Goal: Ask a question

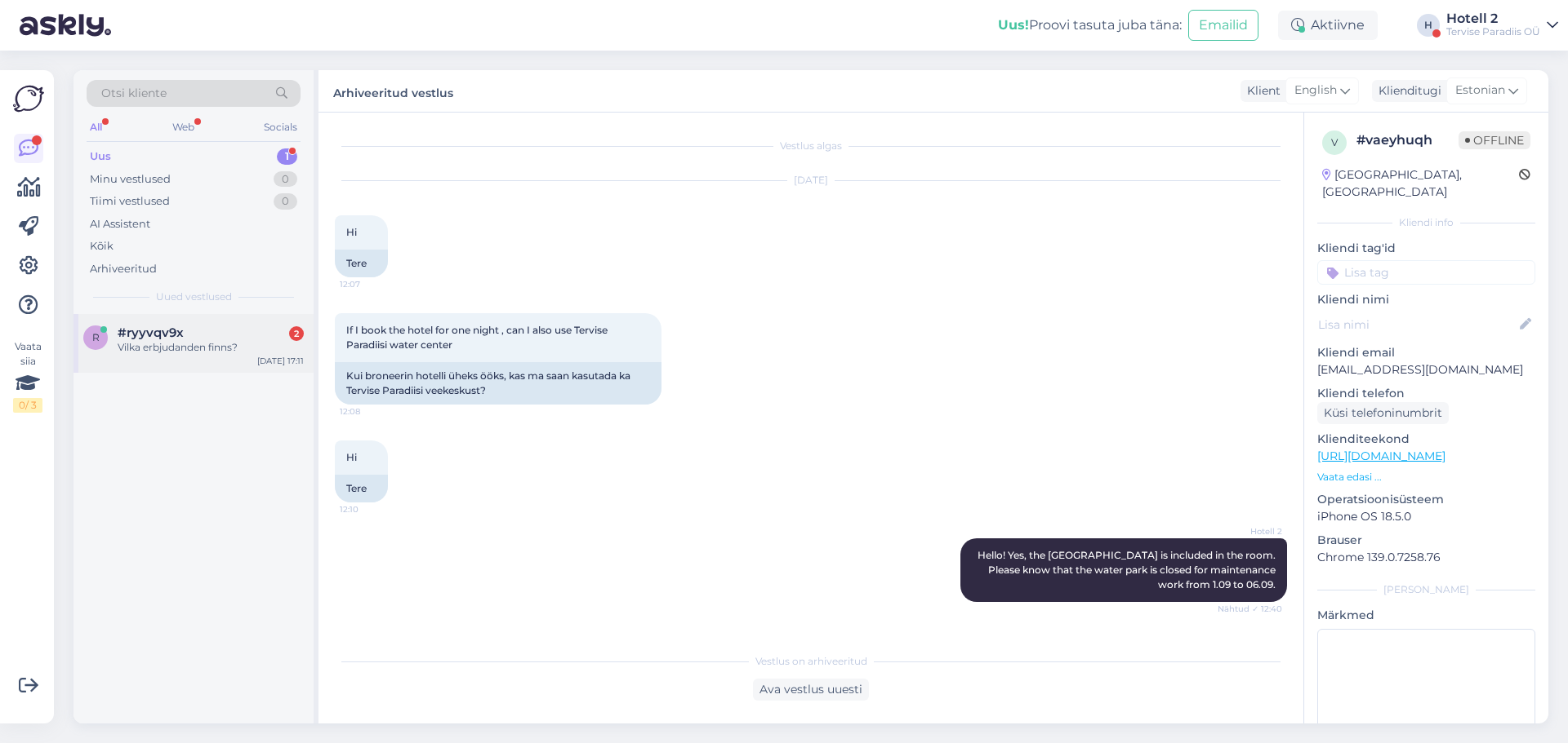
scroll to position [1200, 0]
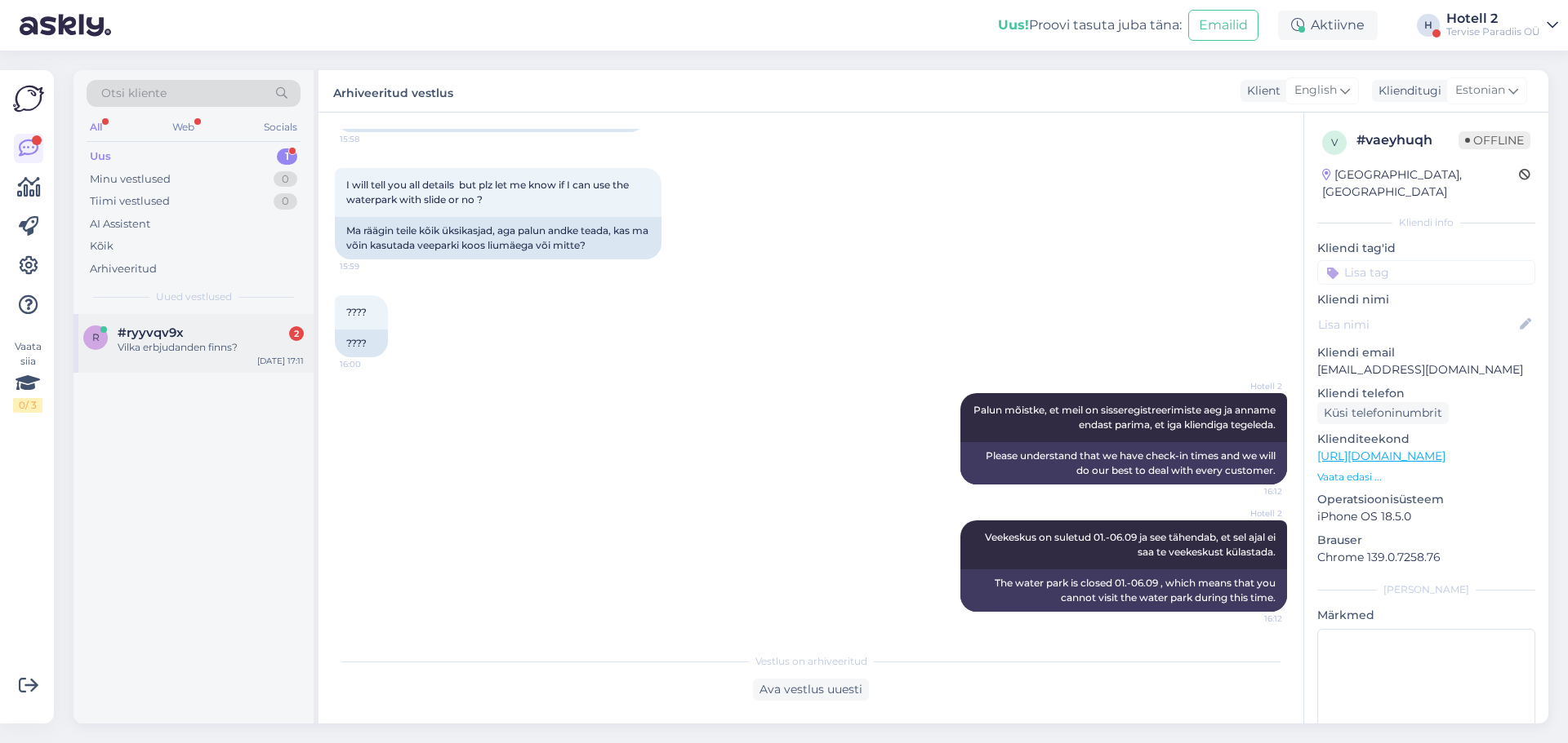
click at [178, 341] on div "Vilka erbjudanden finns?" at bounding box center [210, 348] width 186 height 14
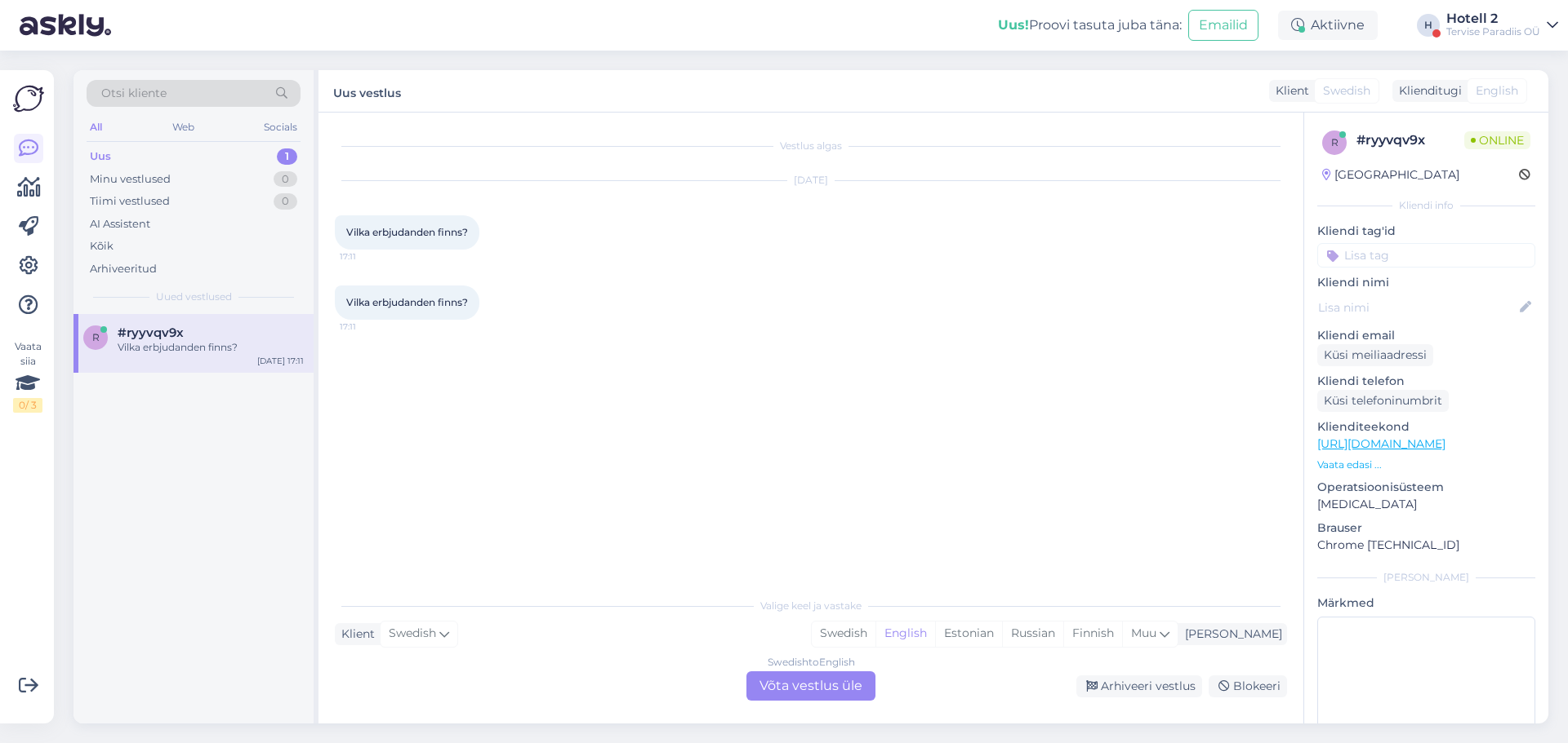
scroll to position [0, 0]
click at [1002, 640] on div "Estonian" at bounding box center [968, 634] width 67 height 24
click at [823, 688] on div "Swedish to Estonian Võta vestlus üle" at bounding box center [810, 686] width 129 height 30
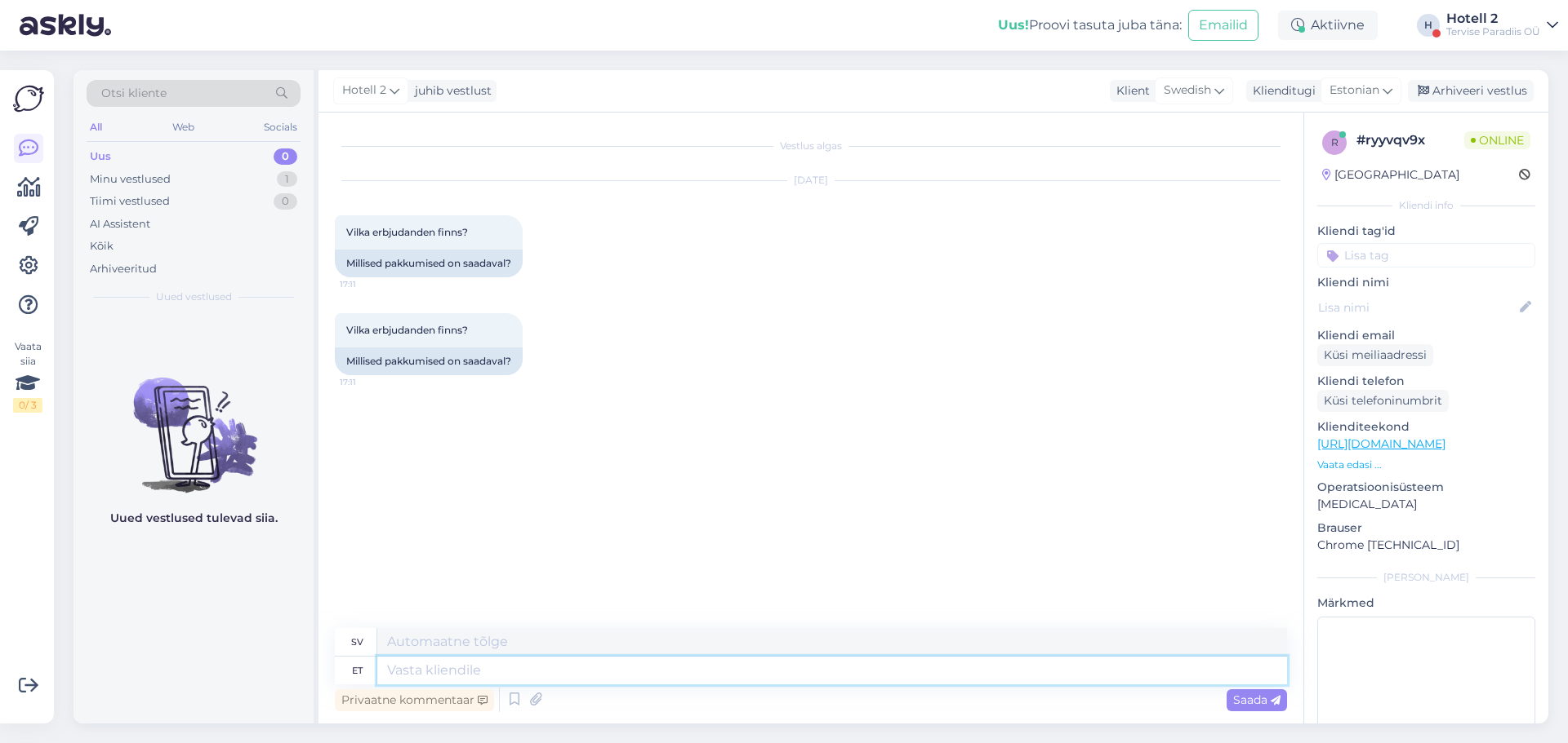
click at [550, 675] on textarea at bounding box center [832, 671] width 910 height 28
type textarea "Tere"
type textarea "Hej"
type textarea "Kas s"
type textarea "Är"
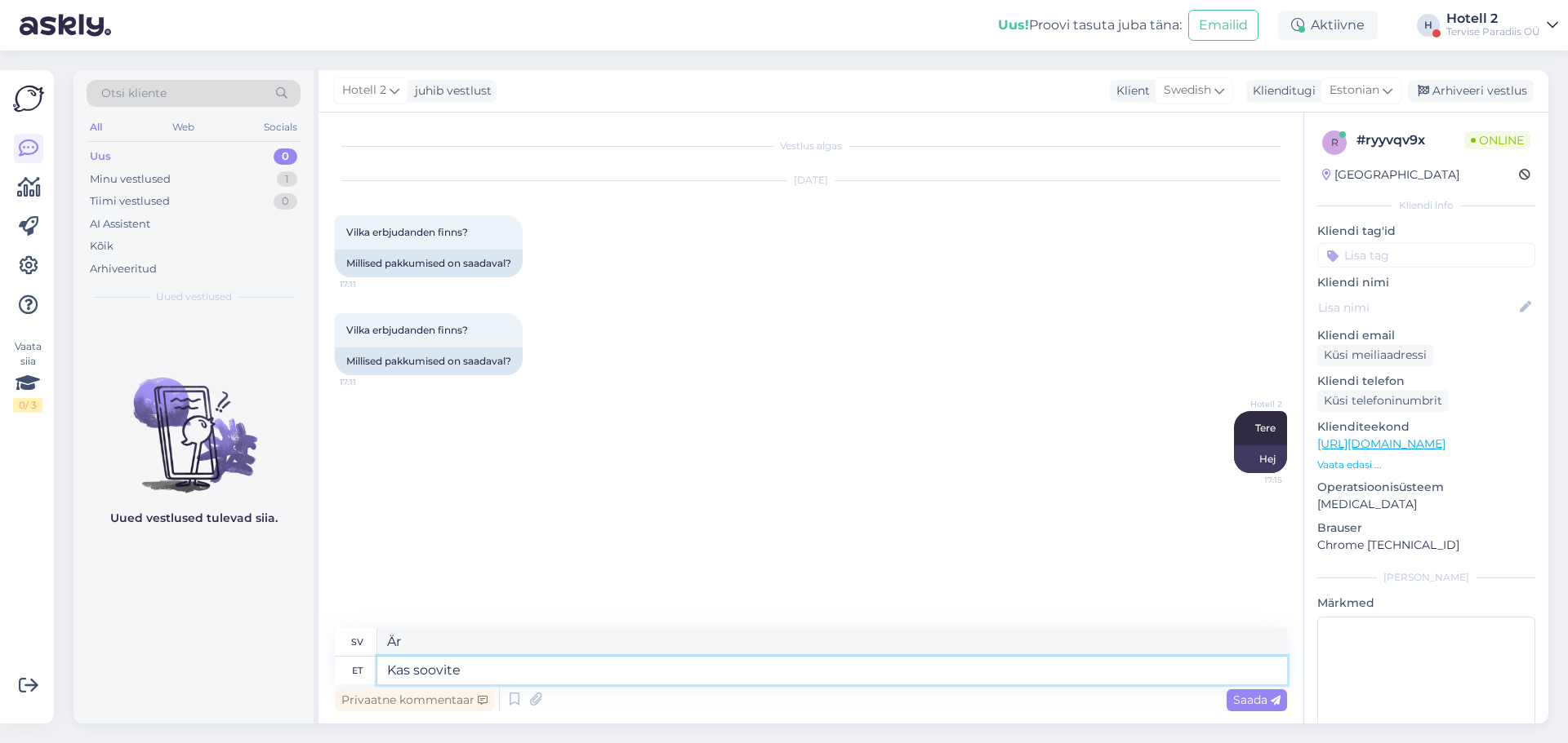
type textarea "Kas soovite"
type textarea "Vill du"
type textarea "Kas soovite majutuspakette?"
type textarea "Vill du ha boendepaket?"
type textarea "Saat5e"
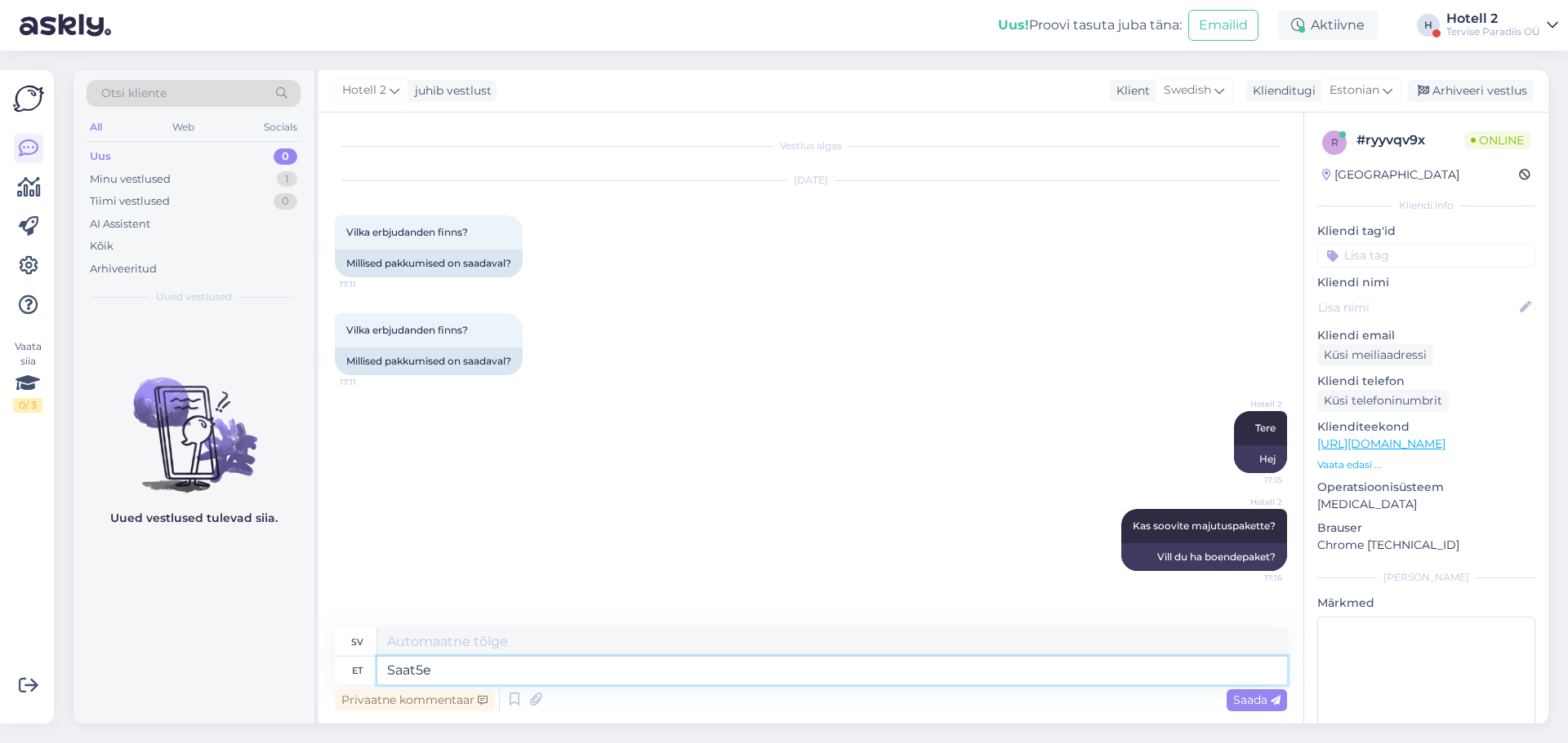
type textarea "Skicka5e"
type textarea "Saate m"
type textarea "Du kan"
type textarea "Saate mugavalt b"
type textarea "Du kan bekvämt"
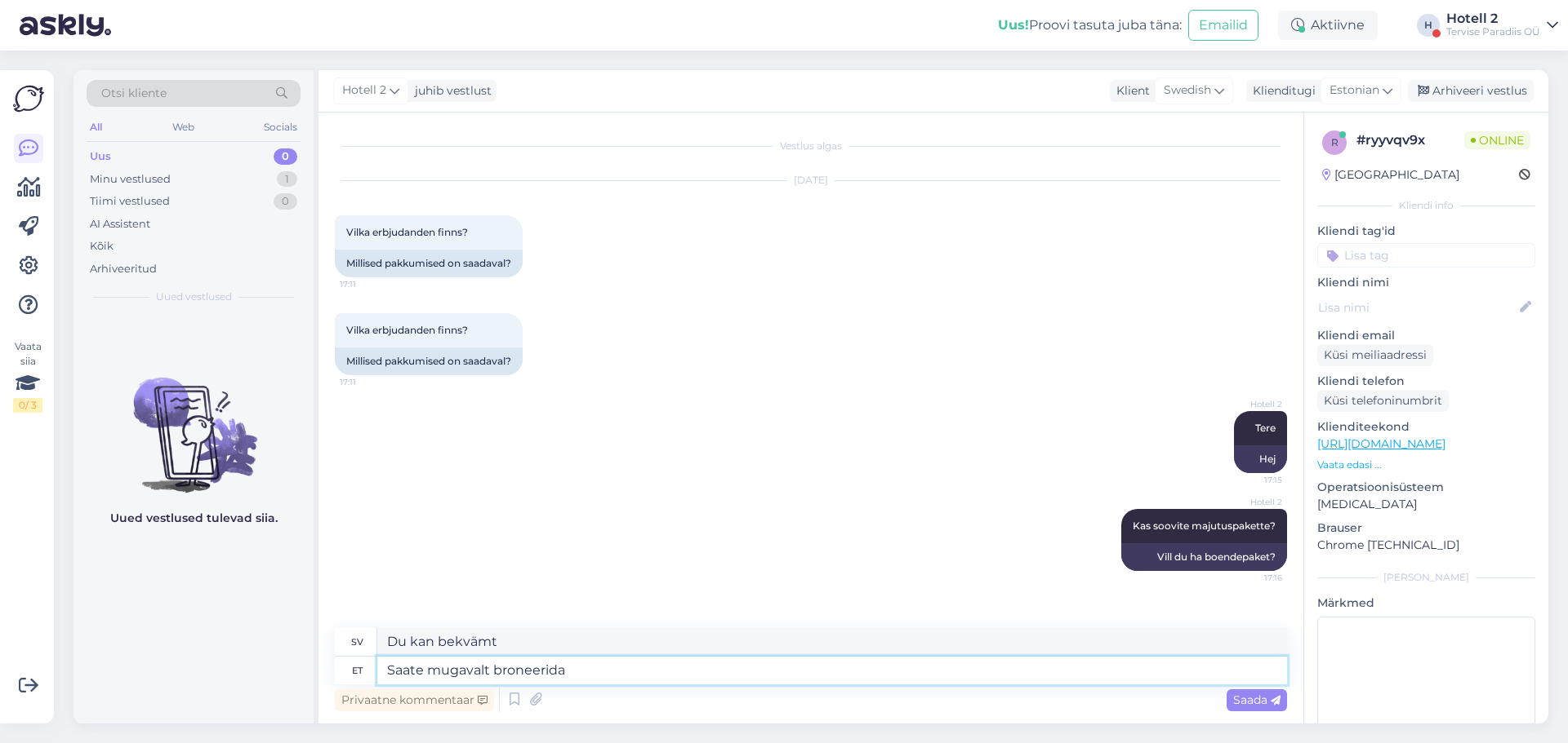
type textarea "Saate mugavalt broneerida"
type textarea "Du kan boka bekvämt"
type textarea "Saate mugavalt broneerida meie"
type textarea "Du kan enkelt boka vår"
type textarea "Saate mugavalt broneerida meie kodulehel."
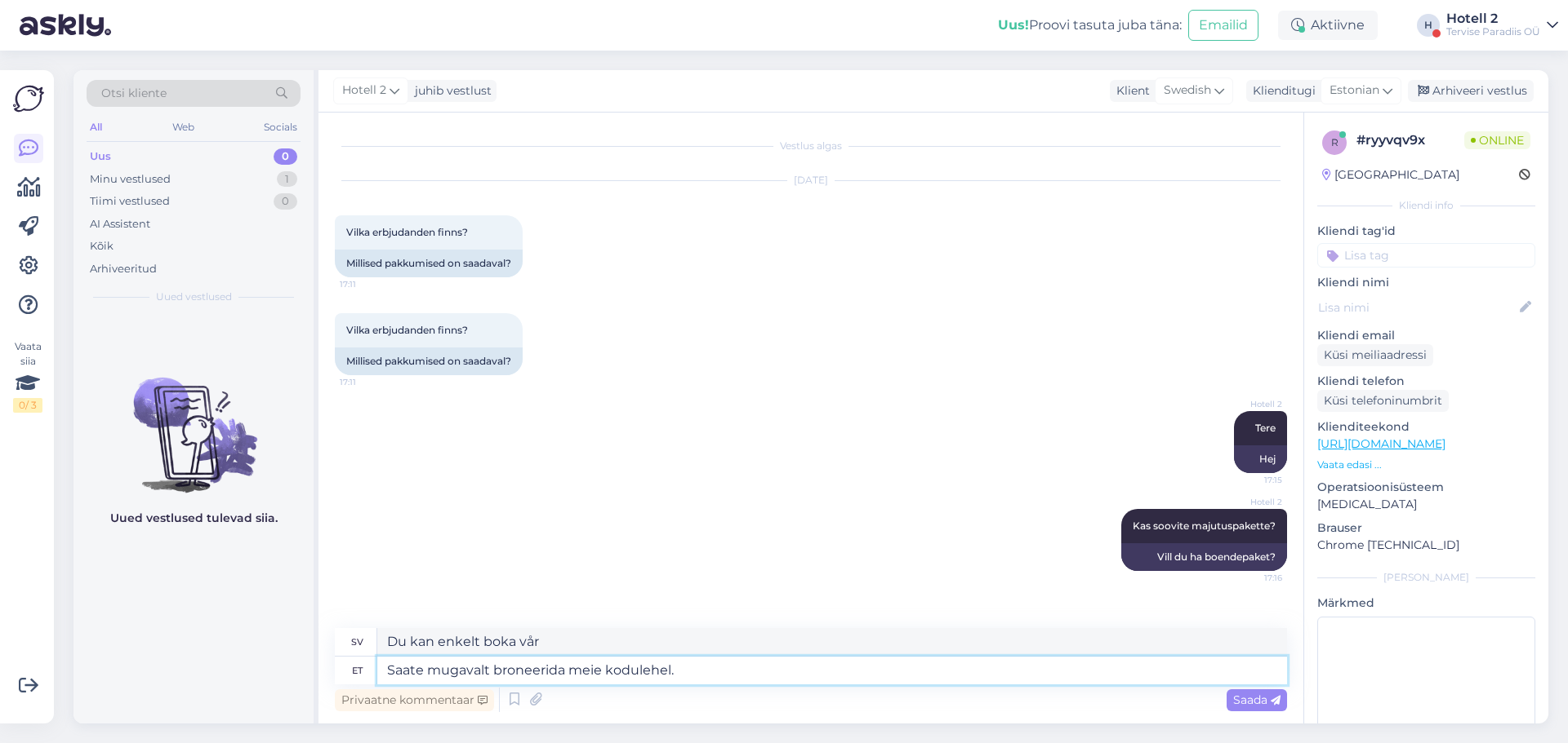
type textarea "Du kan enkelt boka på vår webbplats."
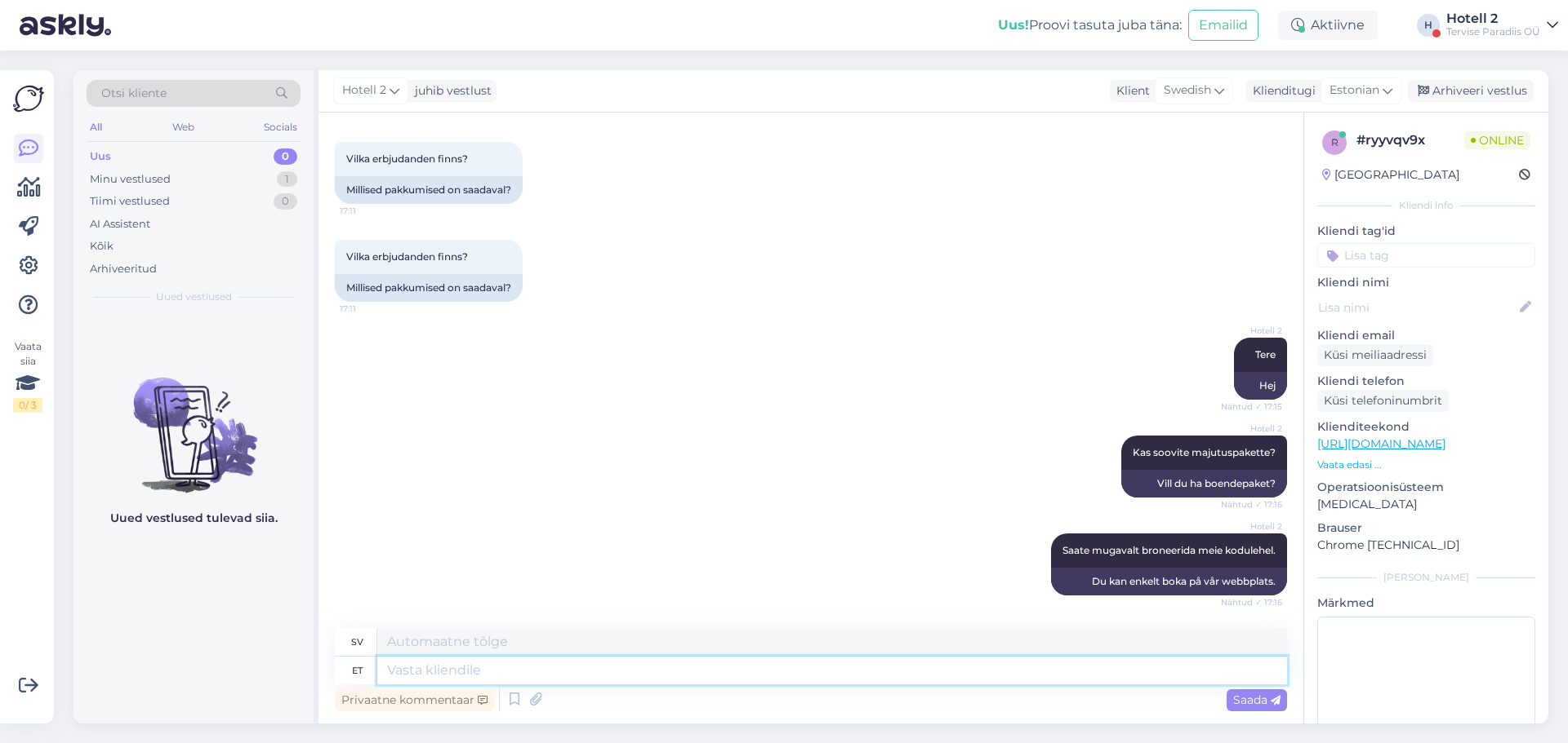
paste textarea "[URL][DOMAIN_NAME]"
type textarea "[URL][DOMAIN_NAME]"
type textarea "[URL][DOMAIN_NAME] !/accommodation/packages?lang=en"
type textarea "[URL][DOMAIN_NAME]"
click at [1231, 705] on div "Saada" at bounding box center [1256, 701] width 61 height 22
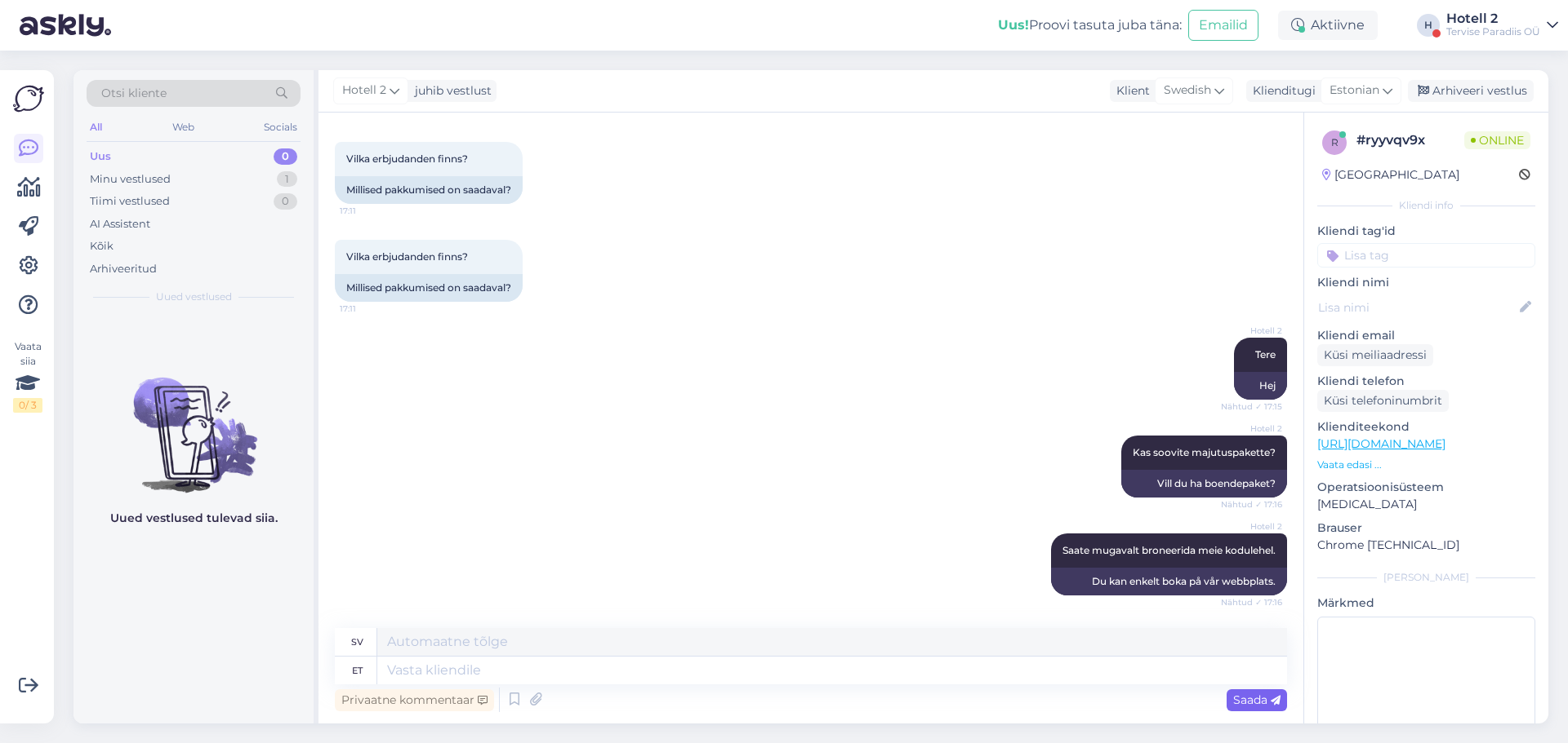
scroll to position [200, 0]
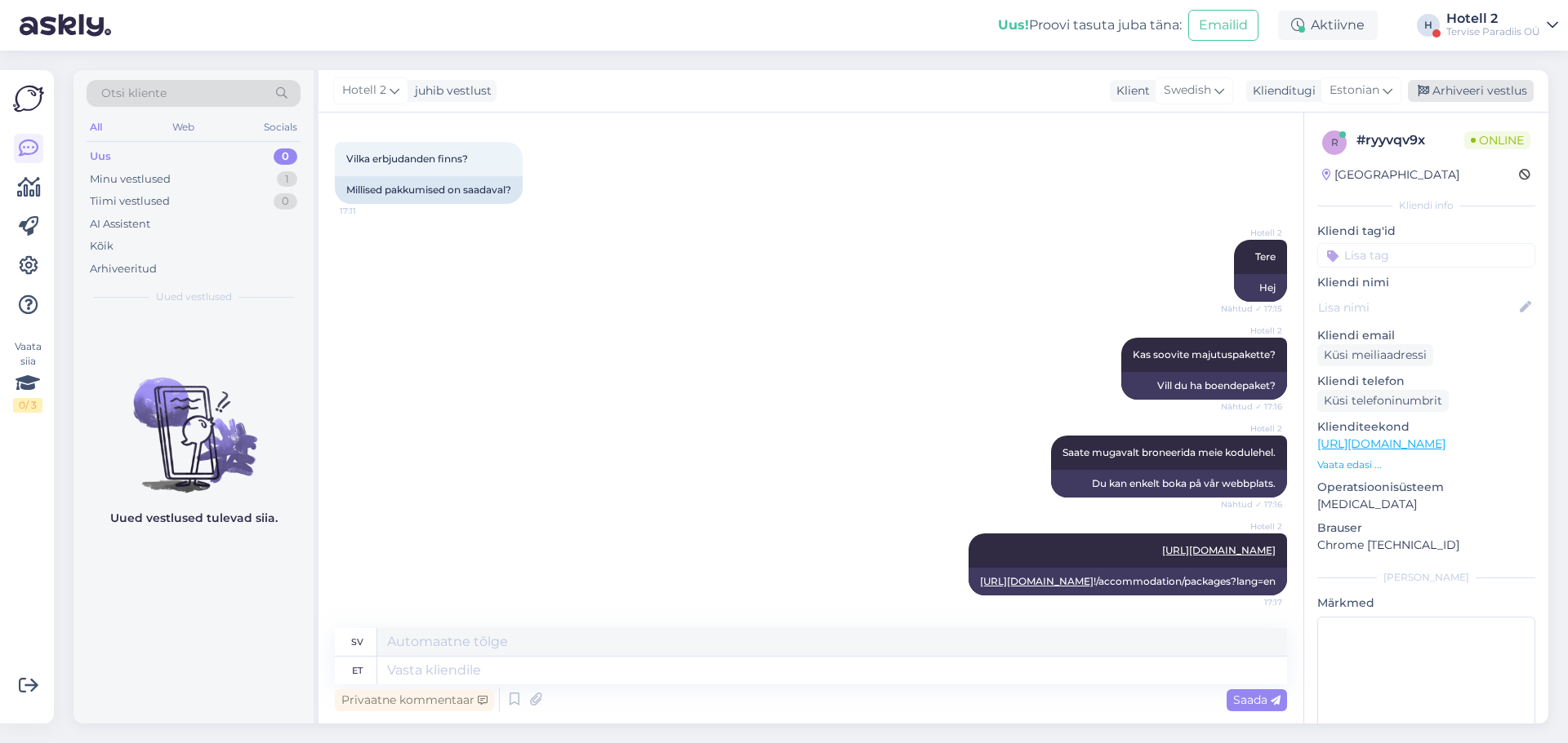
click at [1472, 97] on div "Arhiveeri vestlus" at bounding box center [1470, 91] width 126 height 22
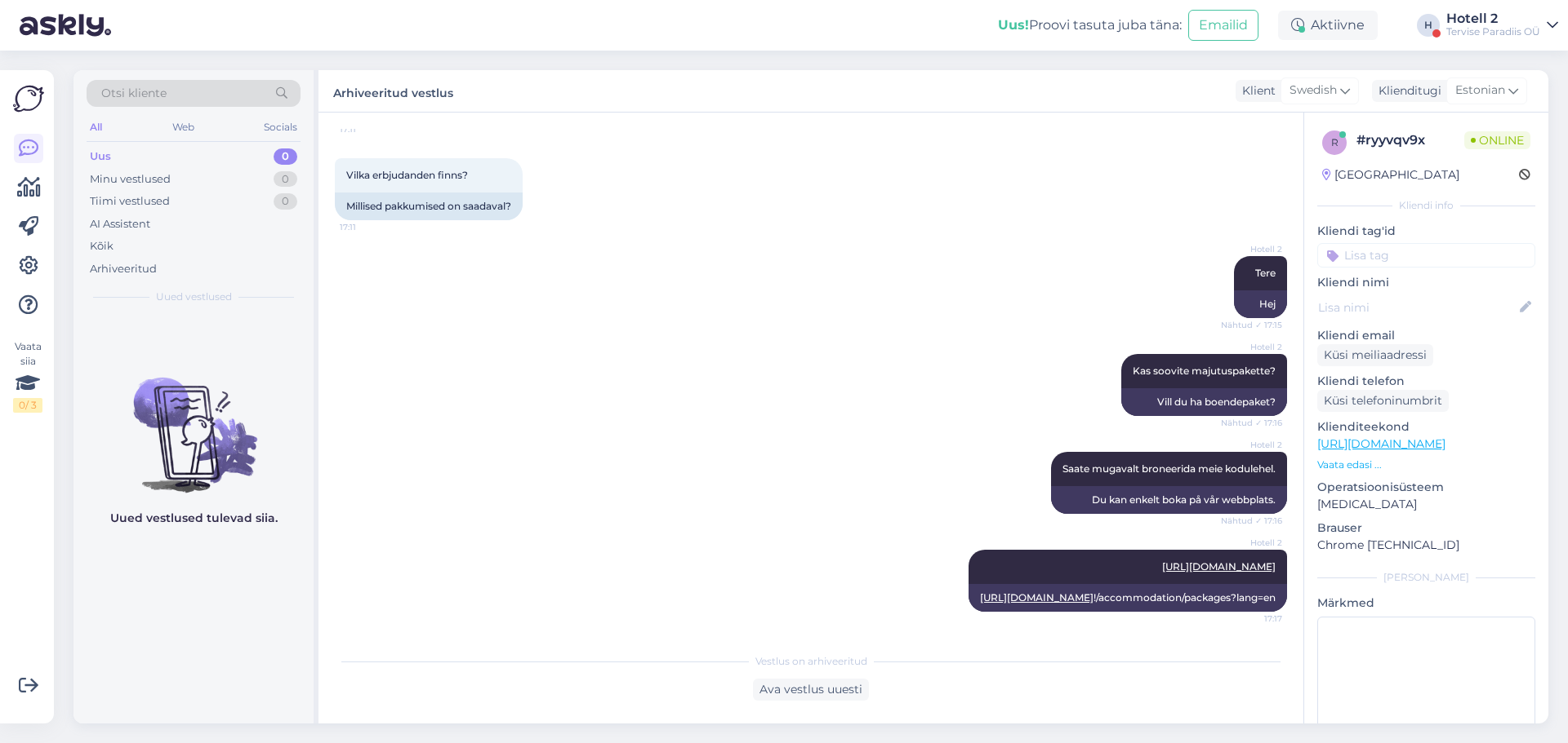
scroll to position [255, 0]
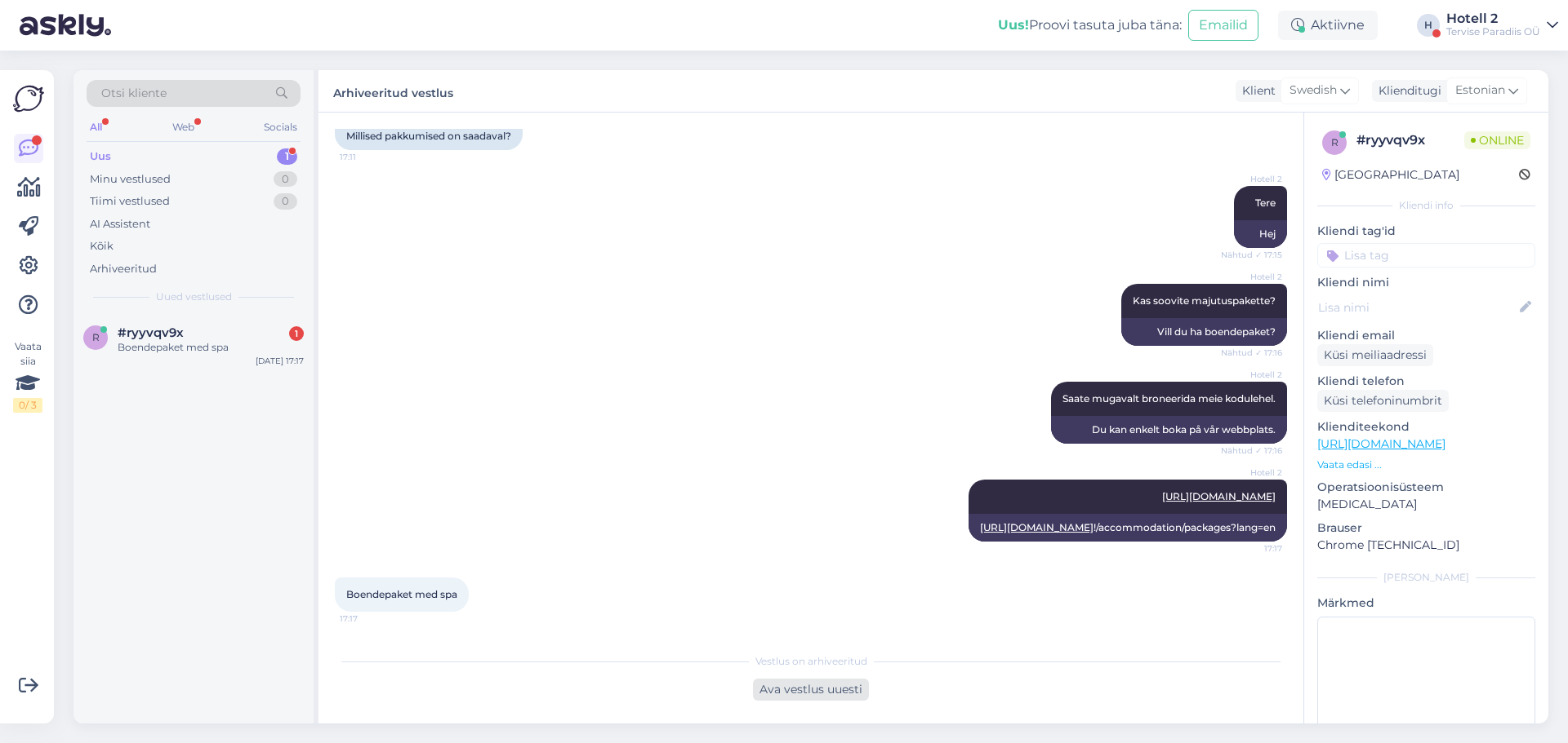
click at [843, 688] on div "Ava vestlus uuesti" at bounding box center [810, 690] width 116 height 22
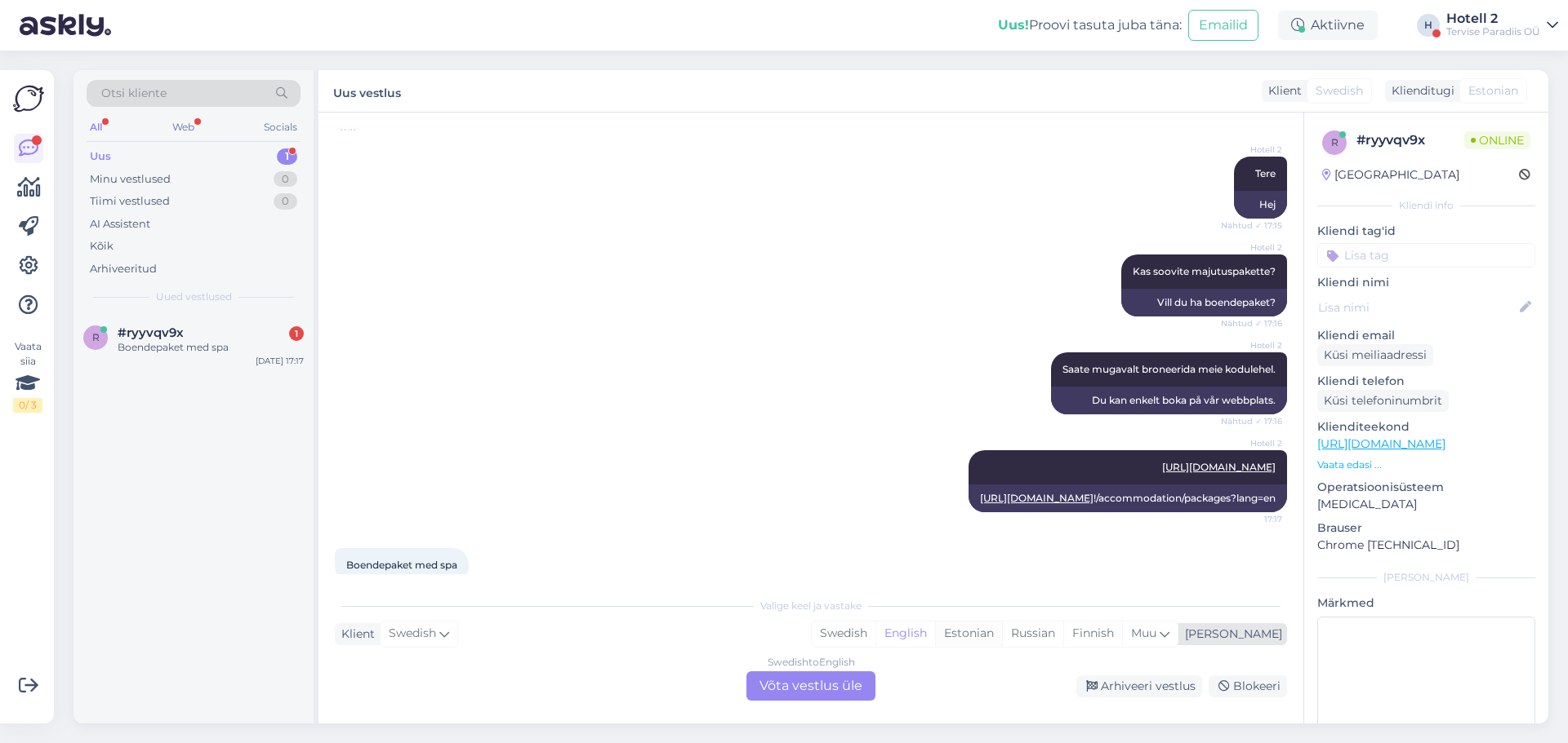
click at [1002, 636] on div "Estonian" at bounding box center [968, 634] width 67 height 24
click at [824, 681] on div "Swedish to Estonian Võta vestlus üle" at bounding box center [810, 686] width 129 height 30
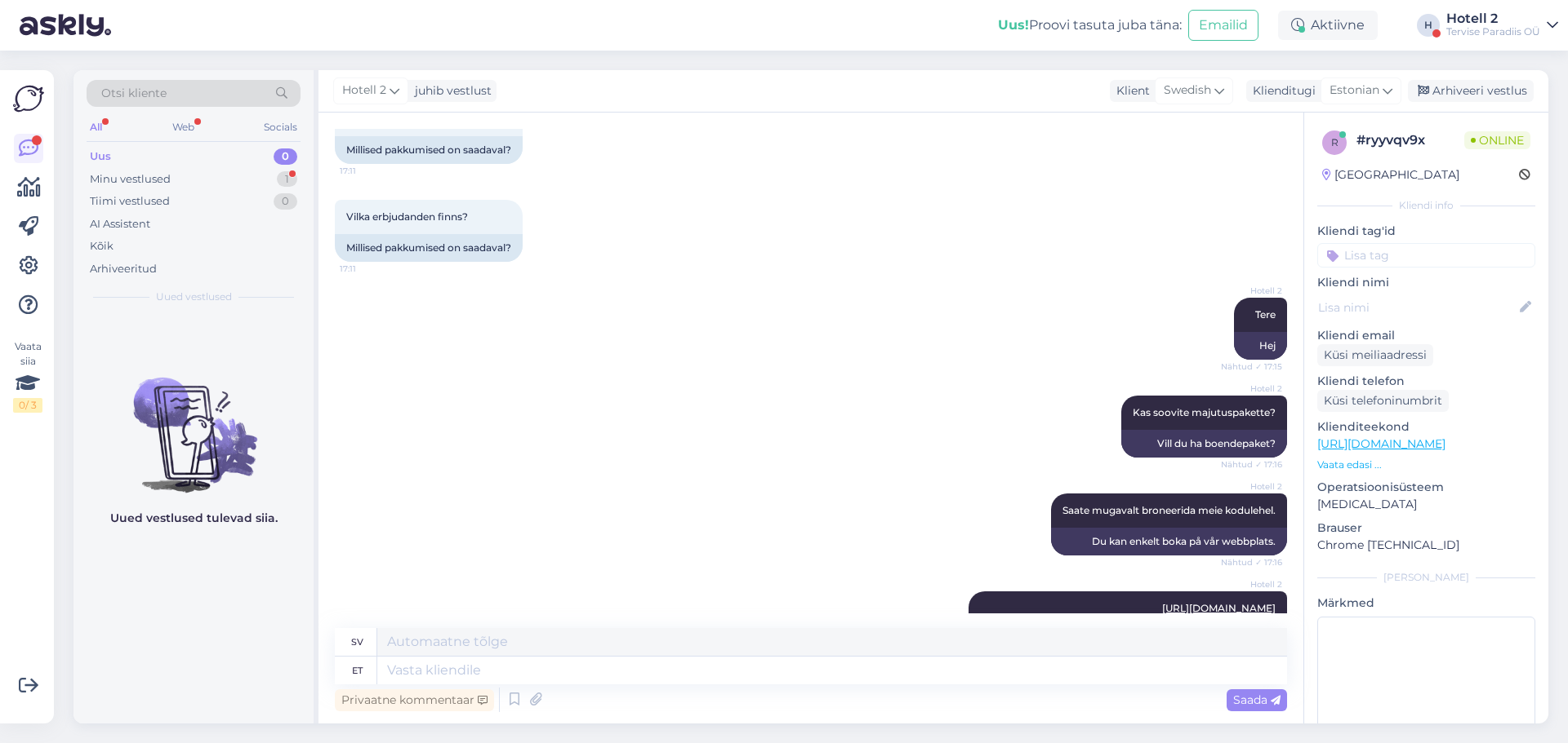
scroll to position [299, 0]
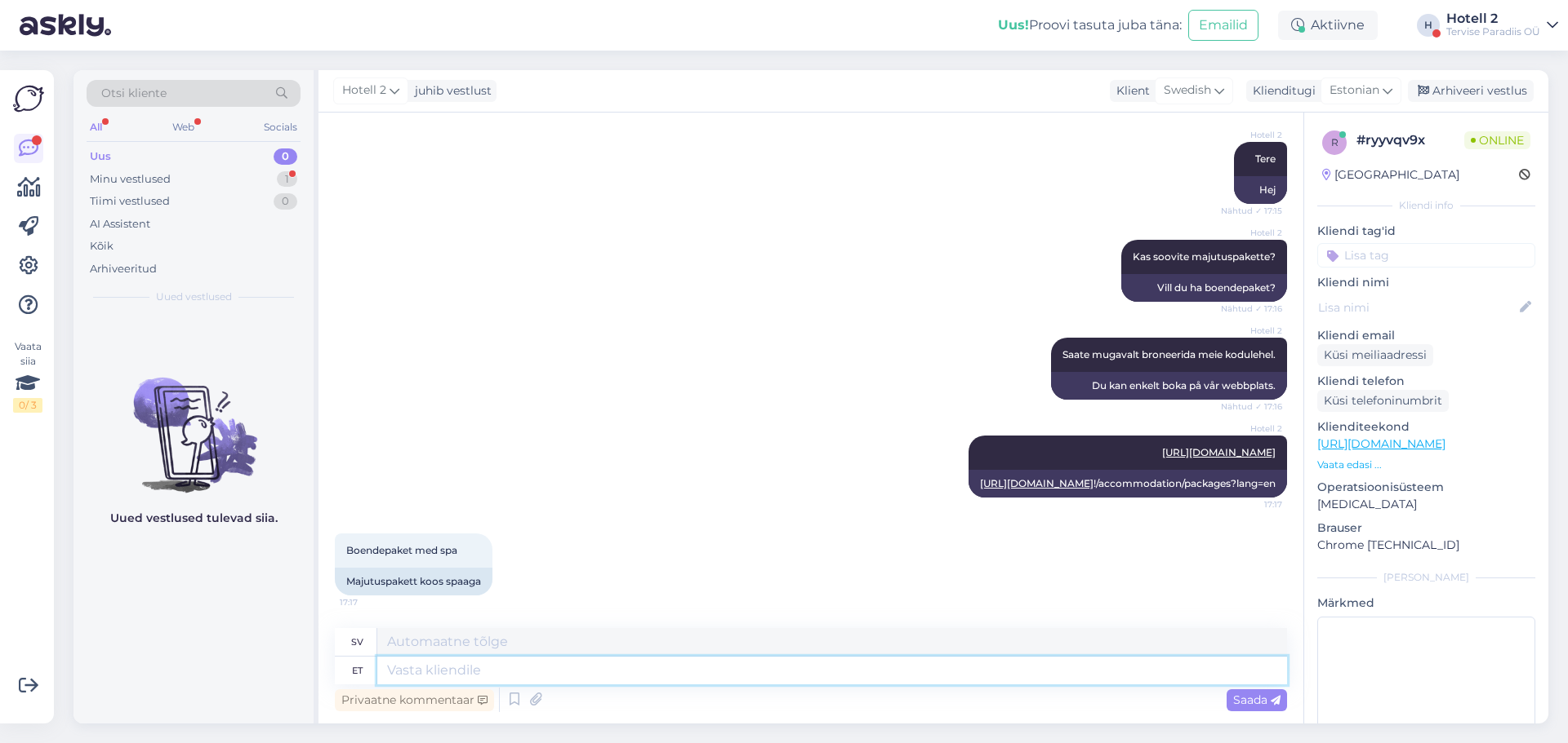
click at [494, 671] on textarea at bounding box center [832, 671] width 910 height 28
type textarea "Valige"
type textarea "Välja"
type textarea "Valige "bed an"
type textarea "Välj "säng""
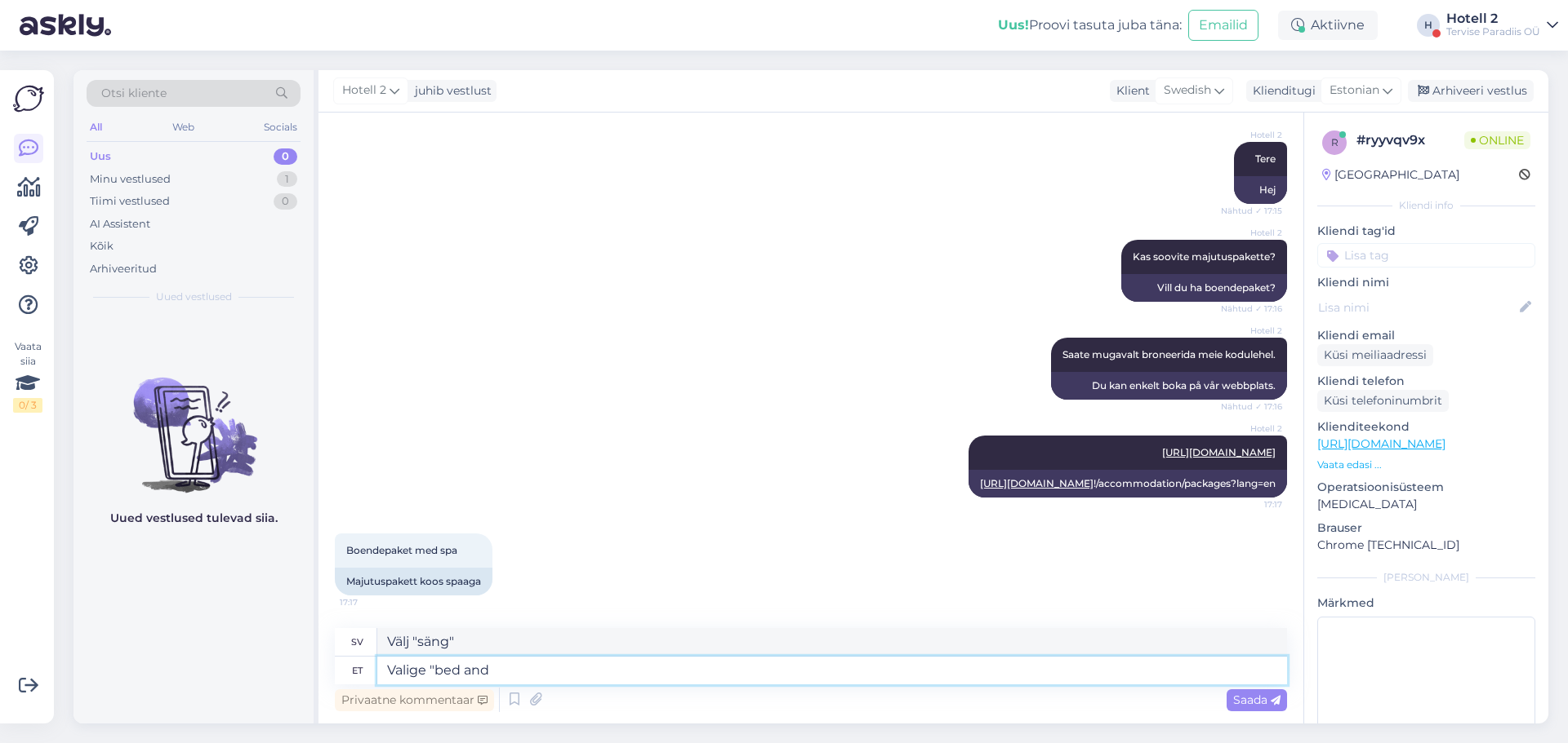
type textarea "Valige "bed and"
type textarea "Välj "säng och"
type textarea "Valige "bed and breakfast!"
type textarea "Välj "bed and breakfast""
click at [427, 673] on textarea "Valige "bed and breakfast"" at bounding box center [832, 671] width 910 height 28
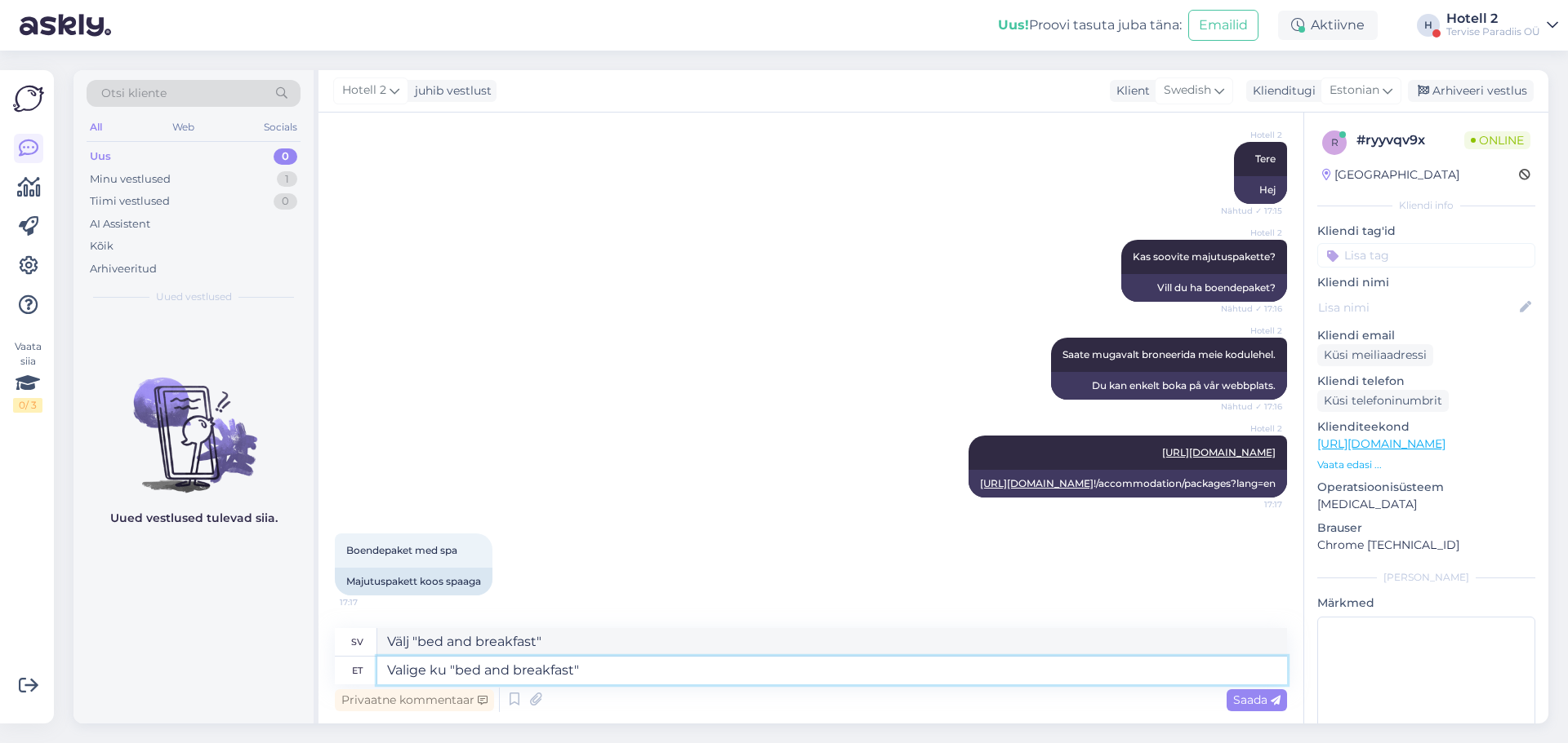
type textarea "Valige kuu "bed and breakfast""
type textarea "Välj månadens bed and breakfast"
type textarea "Valige kuupä "bed and breakfast""
type textarea "Välj en "bed and breakfast"-kub"
type textarea "Valige kuupäe "bed and breakfast""
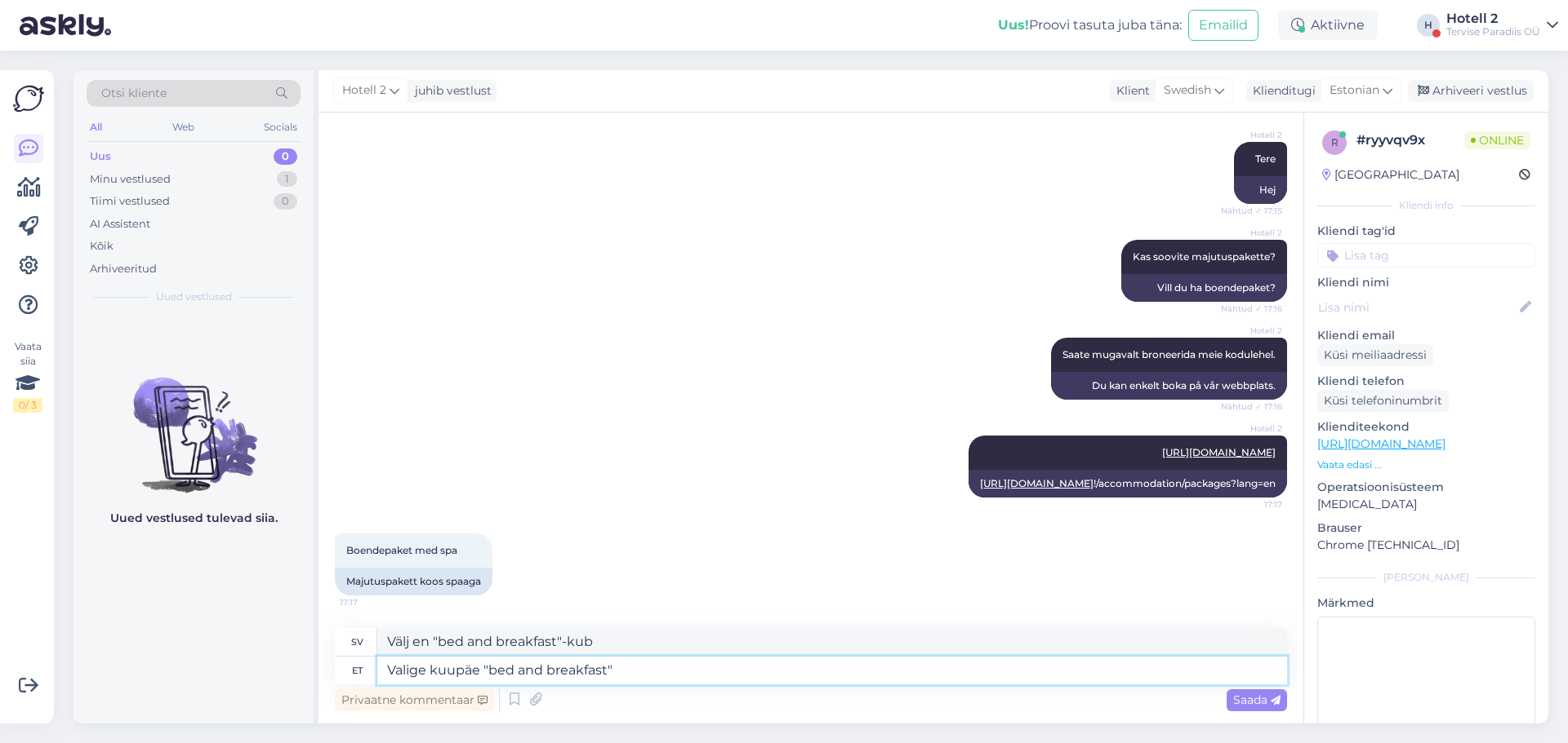
type textarea "Välj datum "bed and breakfast""
type textarea "Valige kuupäev "bed and breakfast""
type textarea "Välj datum "bed and breakfast""
type textarea "Valige kuupäev ja "bed and breakfast""
type textarea "Välj datum och "bed and breakfast""
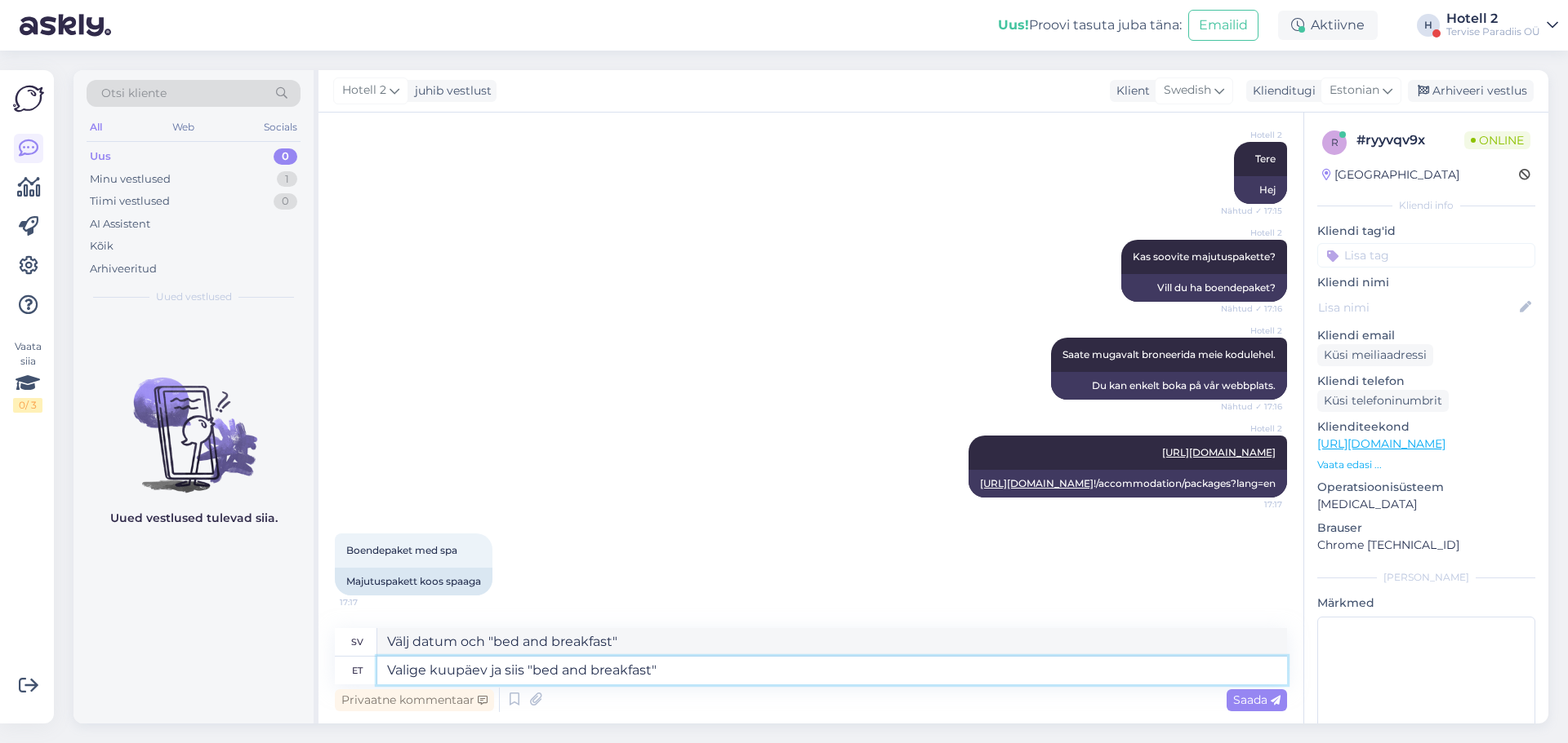
type textarea "Valige kuupäev ja siis "bed and breakfast""
type textarea "Välj ett datum och sedan "bed and breakfast""
type textarea "Valige kuupäev ja siis pa "bed and breakfast""
type textarea "Välj ett datum och klicka sedan på "bed and breakfast""
type textarea "Valige kuupäev ja siis pak "bed and breakfast""
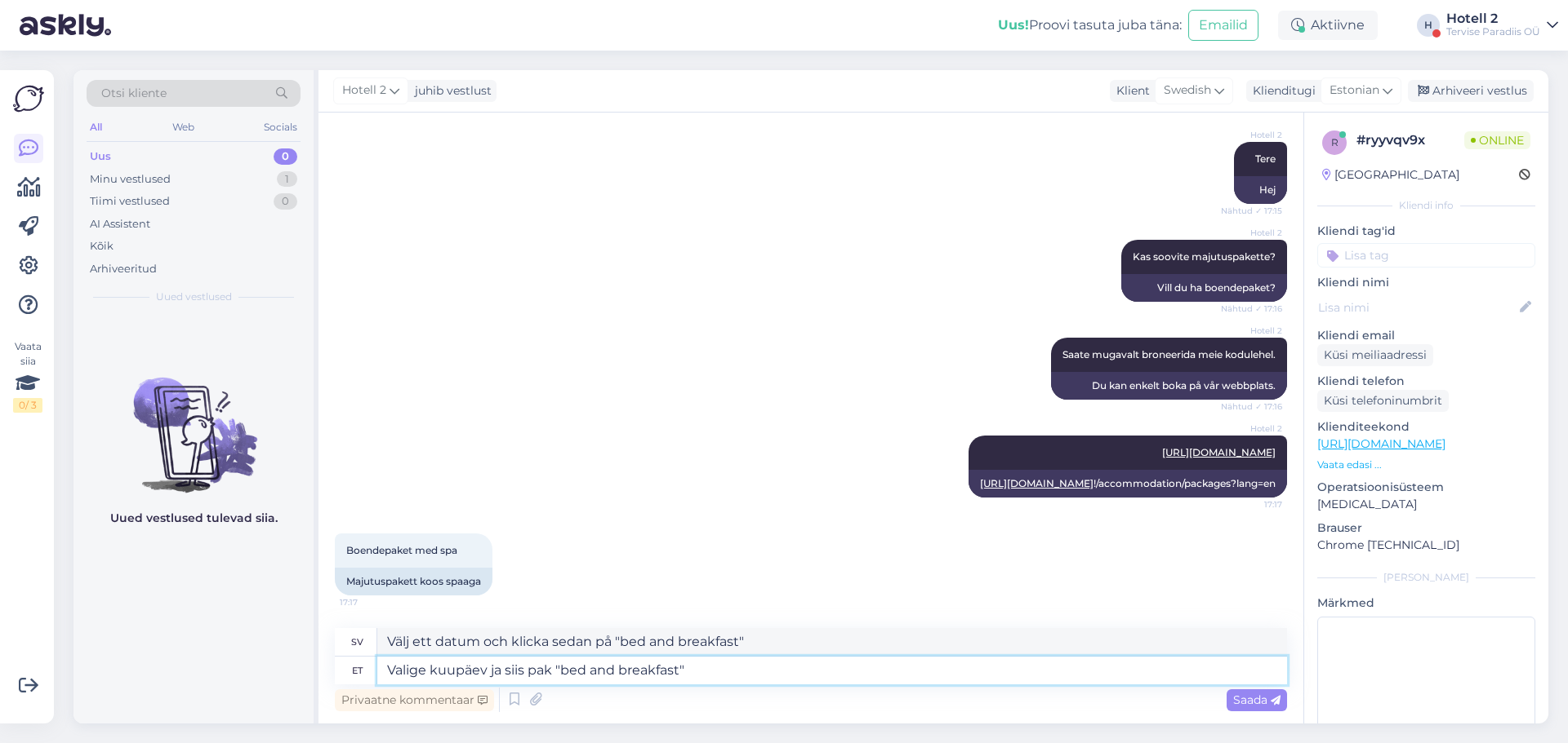
type textarea "Välj ett datum och välj sedan "bed and breakfast""
type textarea "Valige kuupäev ja siis pake "bed and breakfast""
type textarea "Välj ett datum och boka sedan ett bed and breakfast"
type textarea "Valige kuupäev ja siis pakett "bed and breakfast""
type textarea "Välj ett datum och sedan ett "bed and breakfast"-paket"
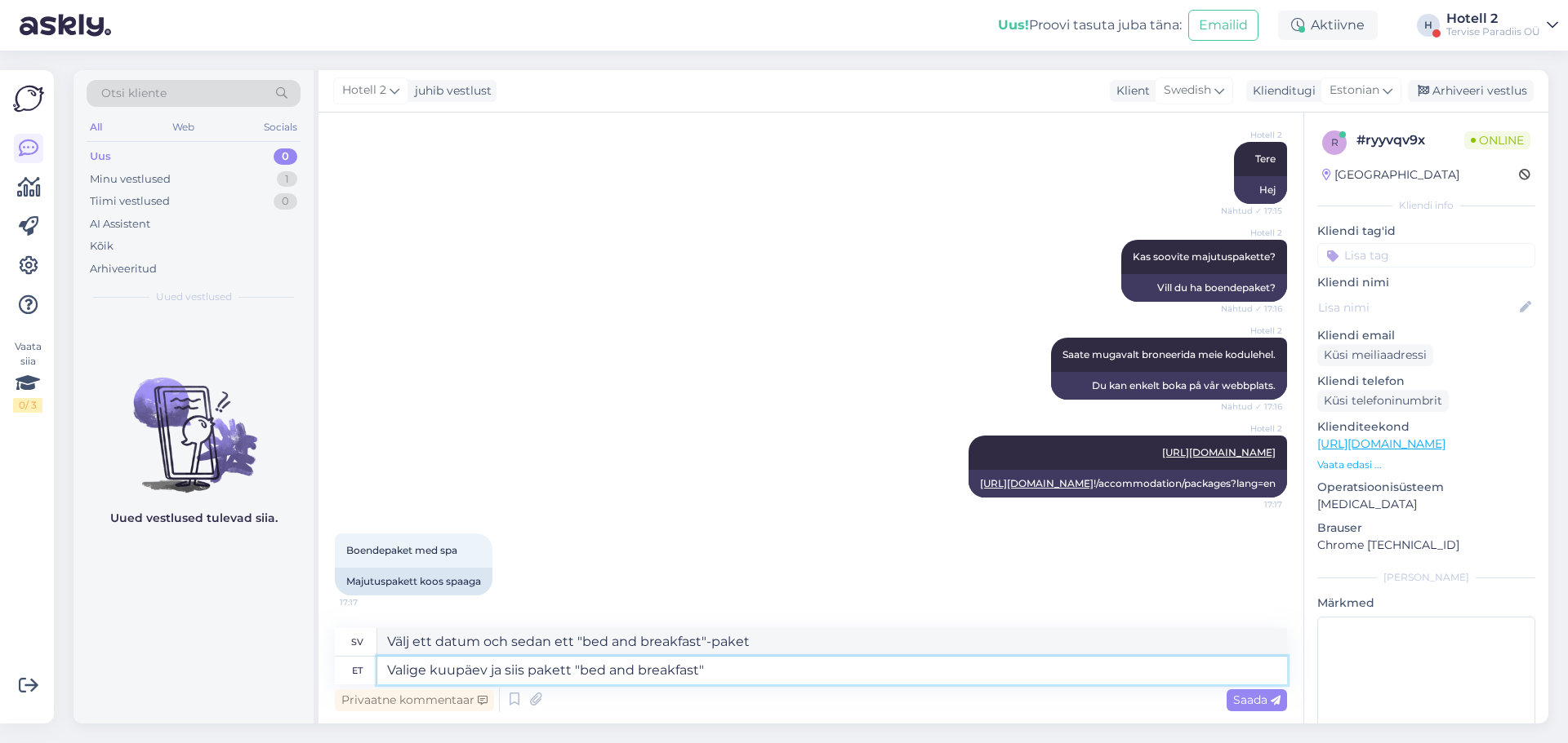
click at [715, 668] on textarea "Valige kuupäev ja siis pakett "bed and breakfast"" at bounding box center [832, 671] width 910 height 28
type textarea "Valige kuupäev ja siis pakett "bed and breakfast" ja s"
type textarea "Välj ett datum och sedan ett "bed and breakfast"-paket och"
type textarea "Valige kuupäev ja siis pakett "bed and breakfast" ja saate"
type textarea "Välj ett datum och sedan ett "bed and breakfast"-paket så får du"
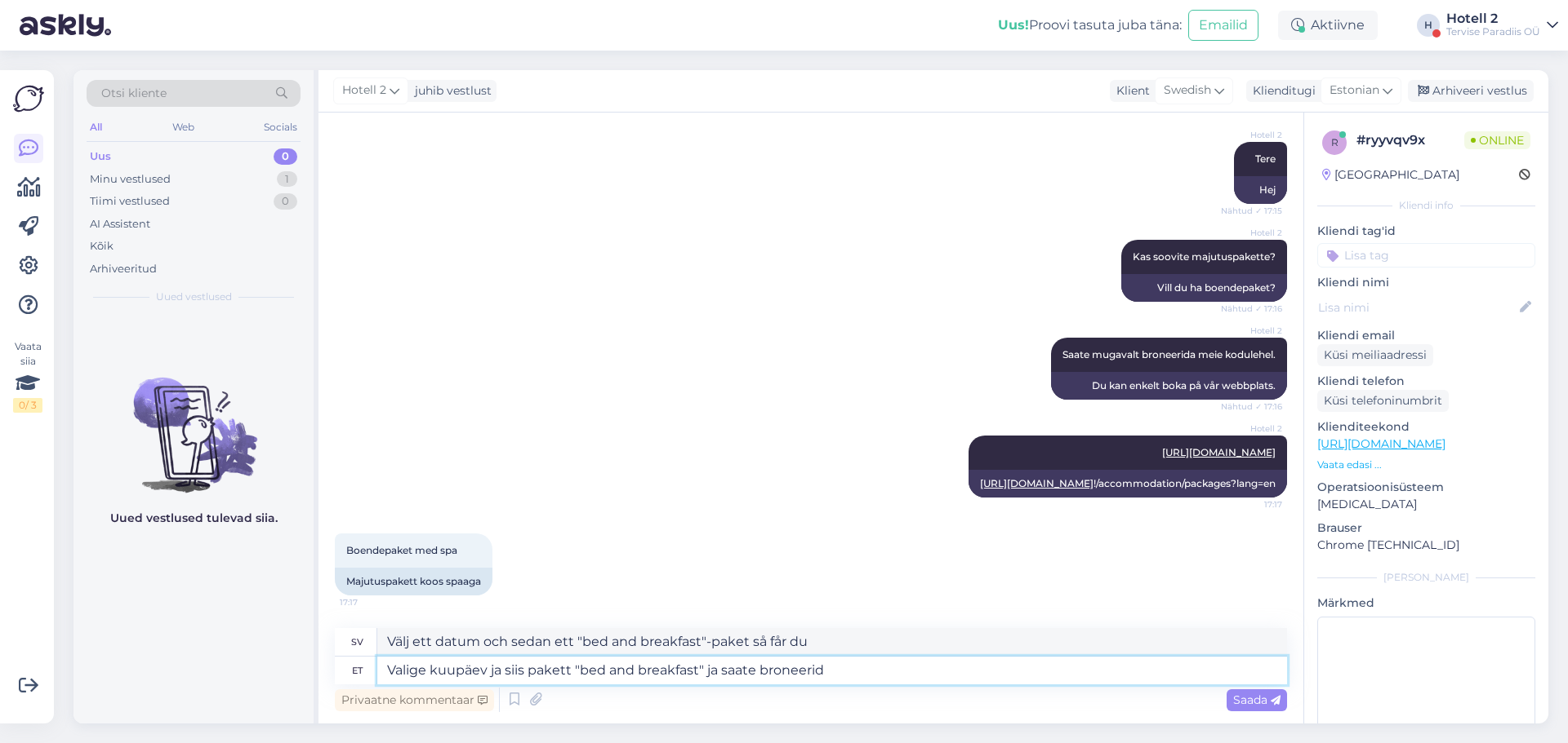
type textarea "Valige kuupäev ja siis pakett "bed and breakfast" ja saate broneerida"
type textarea "Välj ett datum och sedan "bed and breakfast"-paketet så kan du boka"
type textarea "Valige kuupäev ja siis pakett "bed and breakfast" ja saate broneerida."
type textarea "Välj ett datum och sedan "bed and breakfast"-paketet så kan du boka."
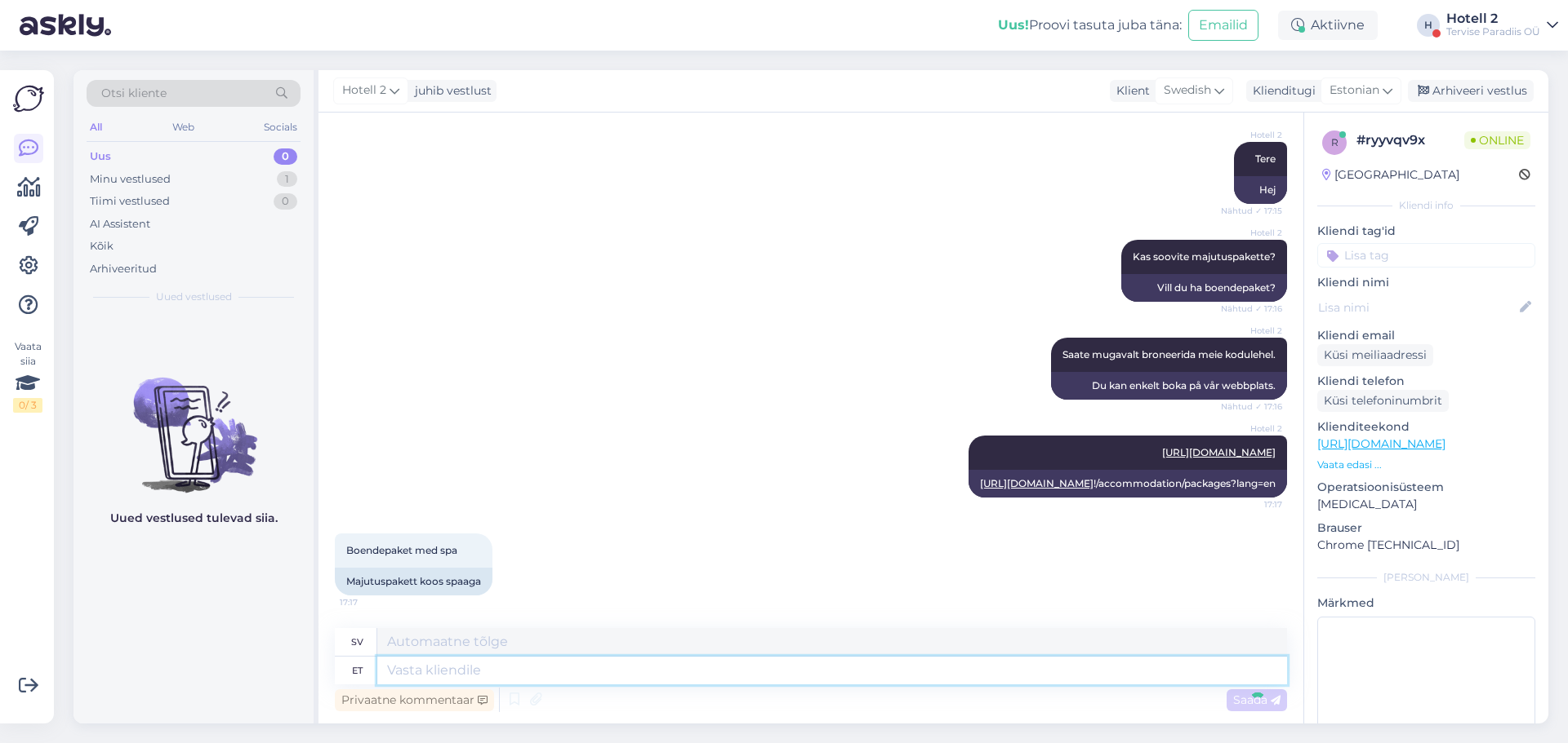
scroll to position [426, 0]
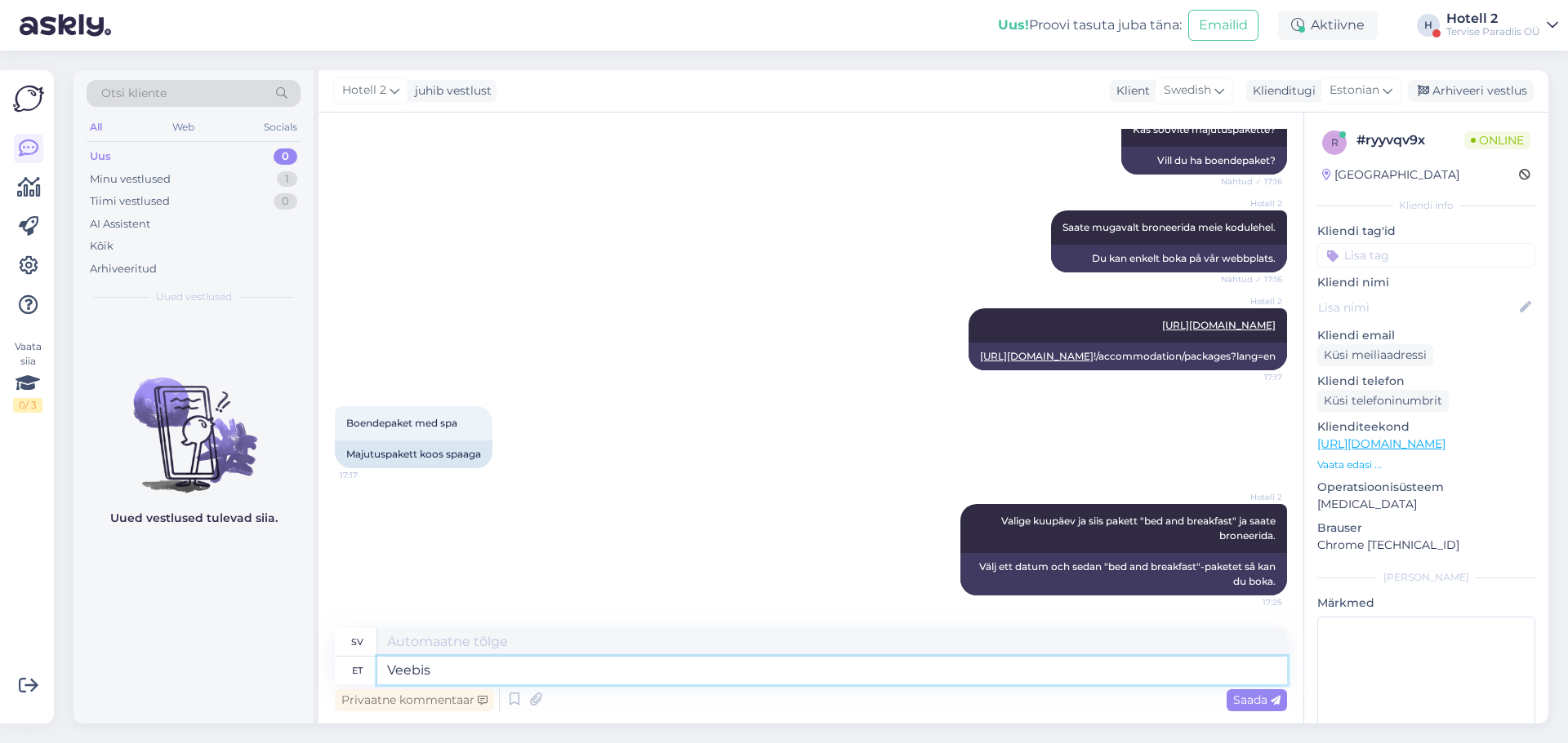
type textarea "Veebis"
type textarea "Online"
type textarea "Veebis on pa"
type textarea "Det finns en webbplats"
type textarea "Veebis on parimad"
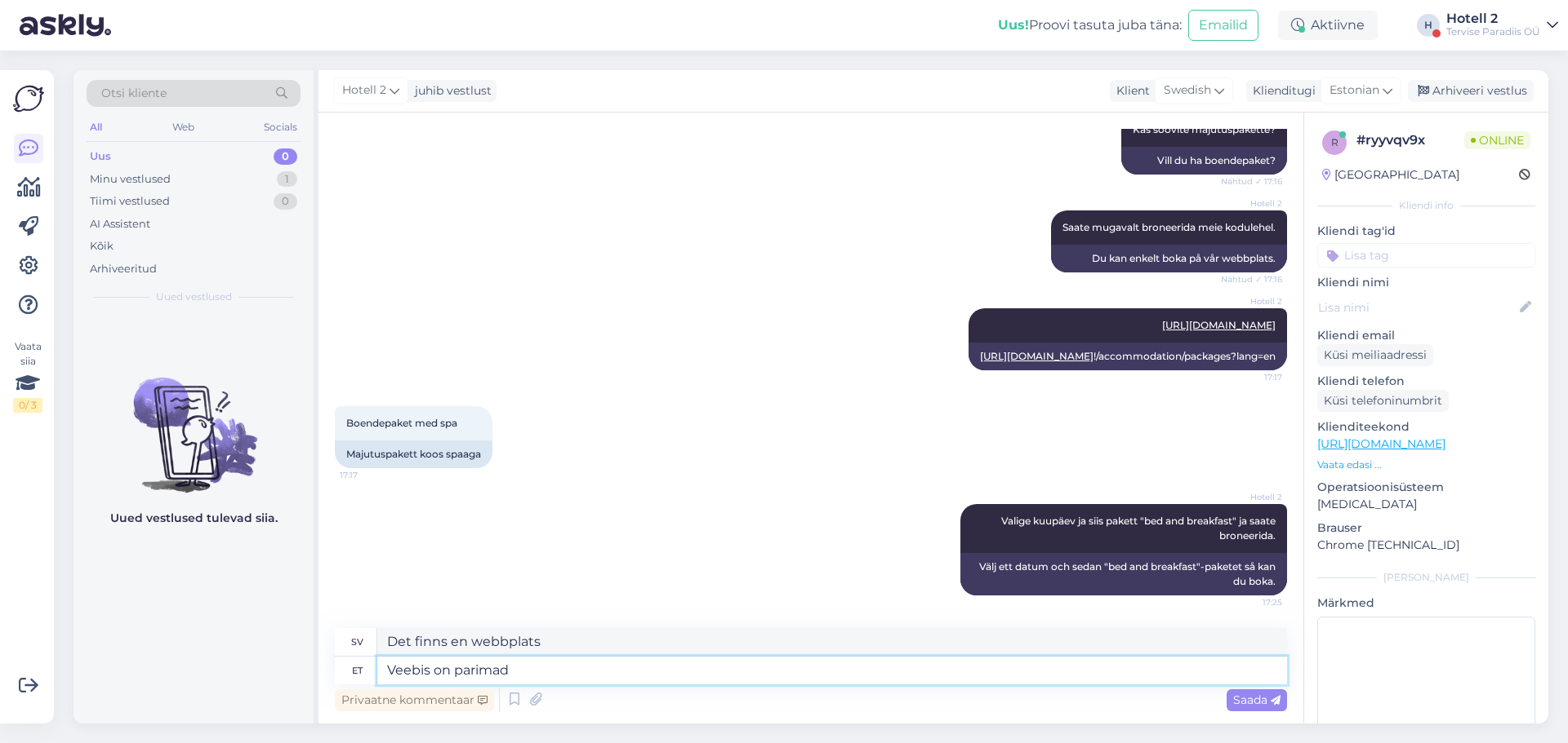
type textarea "[PERSON_NAME] finns online."
type textarea "Veebis on parimad pakkumised"
type textarea "[PERSON_NAME] erbjudandena finns onlinex"
type textarea "Veebis on parimad pakkumised."
type textarea "[PERSON_NAME] erbjudandena finns online."
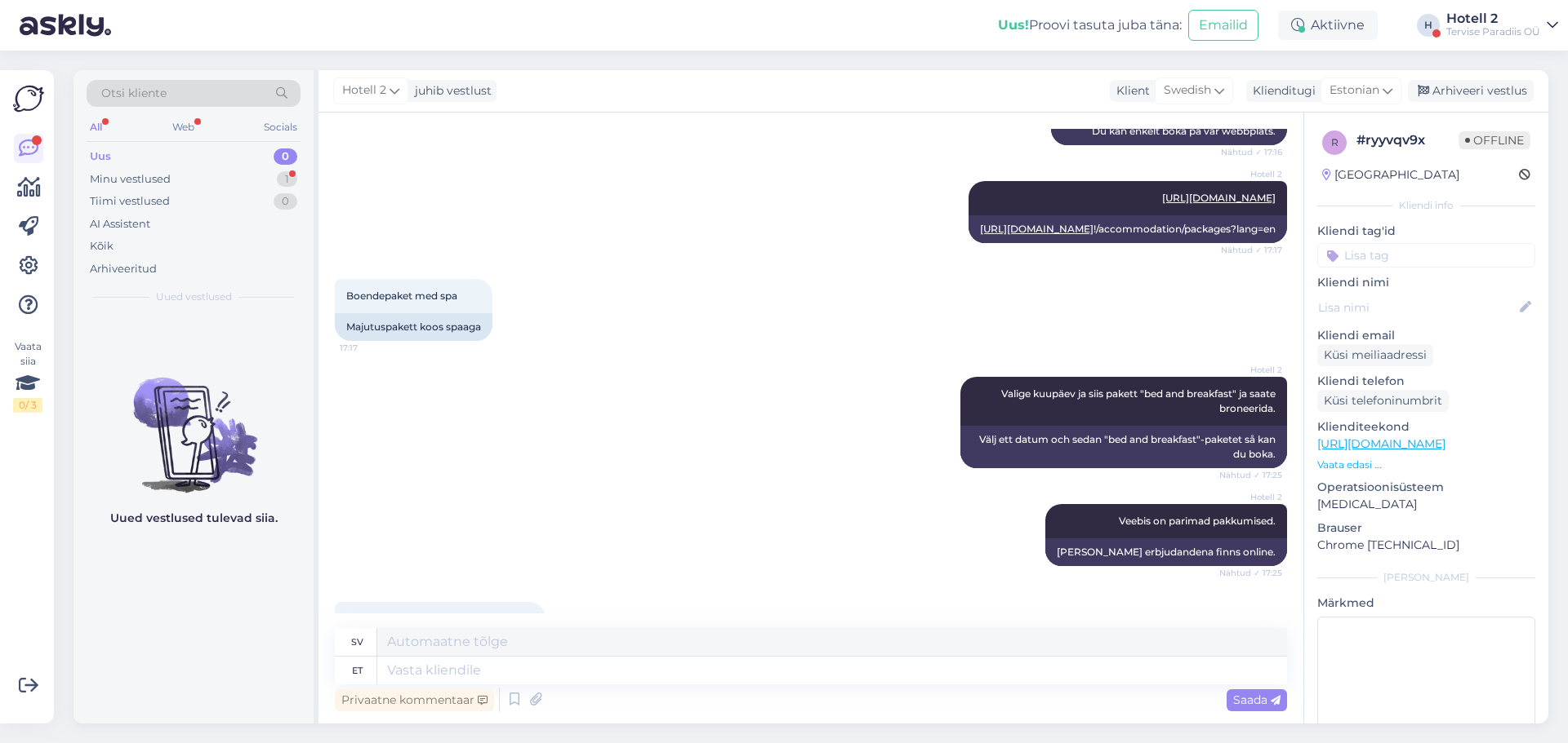
scroll to position [622, 0]
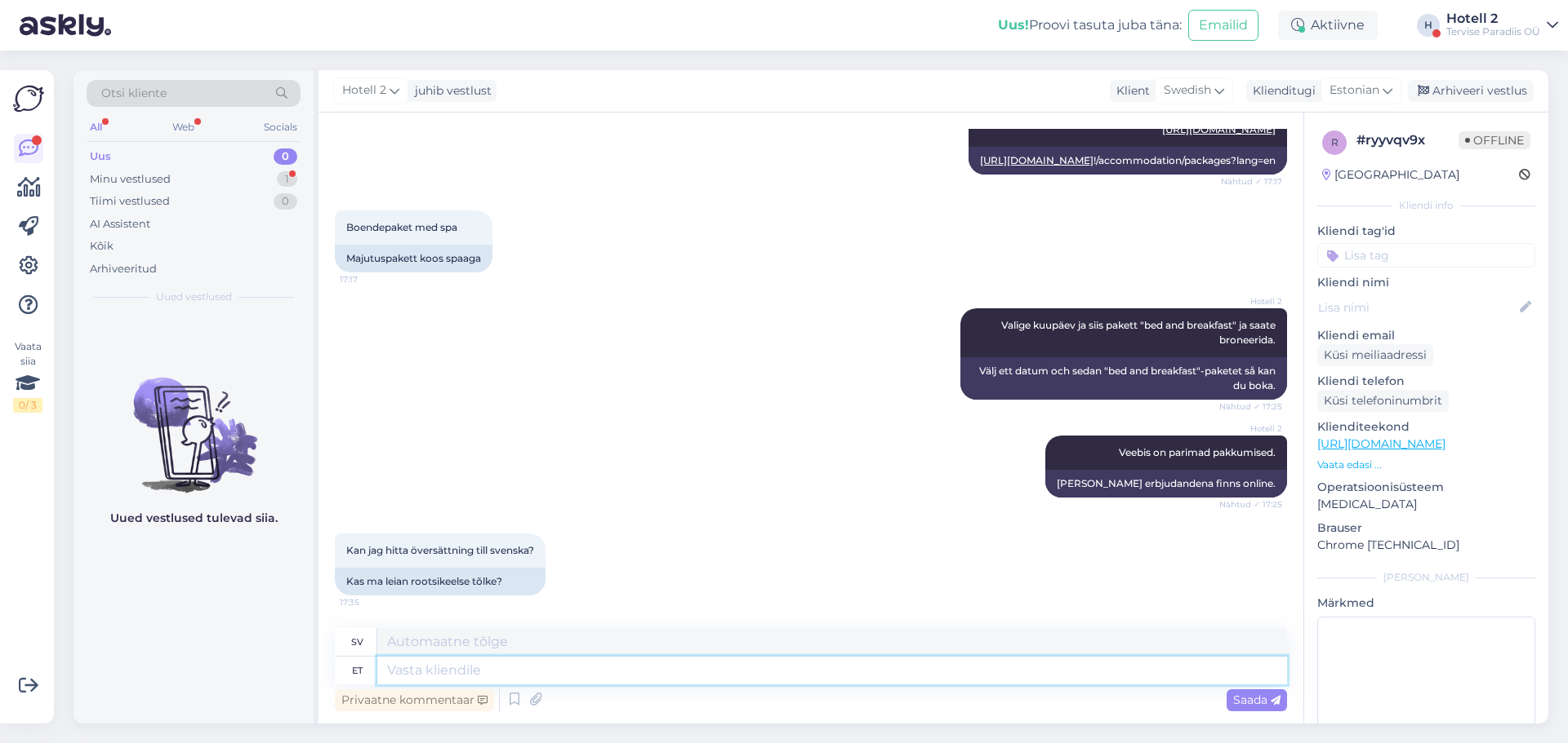
click at [454, 662] on textarea at bounding box center [832, 671] width 910 height 28
type textarea "Broneeringu"
type textarea "Bokning"
type textarea "B"
paste textarea "[URL][DOMAIN_NAME]"
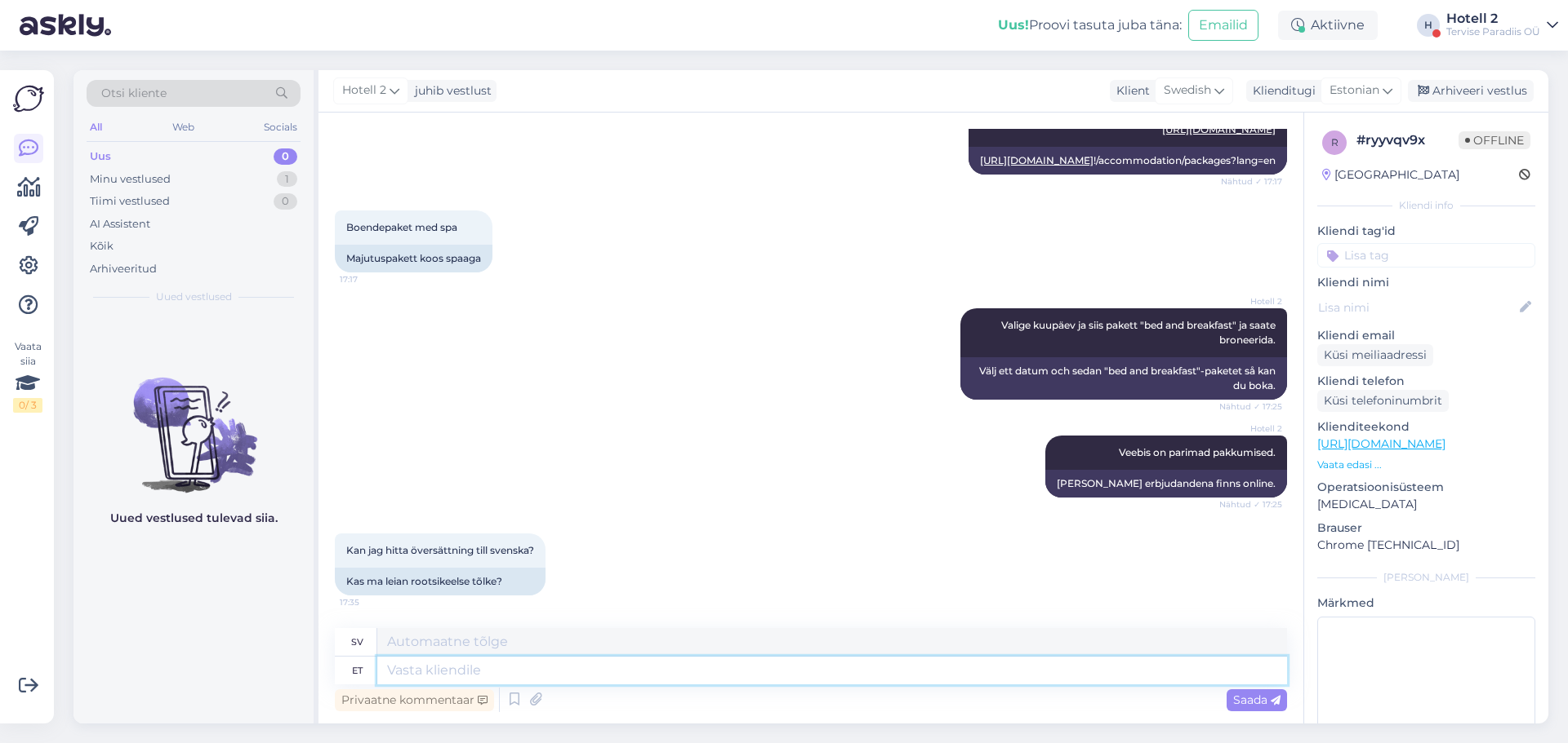
type textarea "[URL][DOMAIN_NAME]"
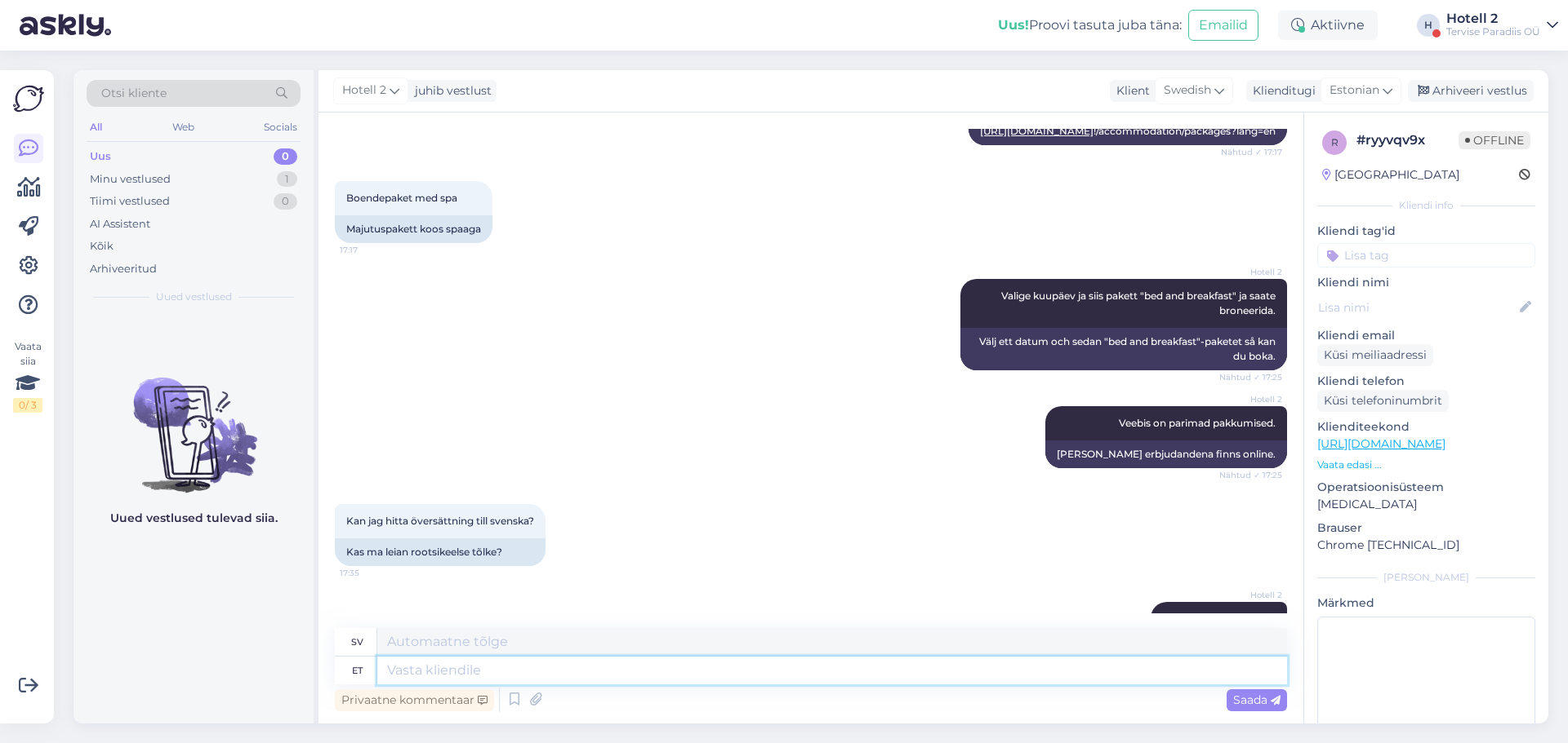
scroll to position [720, 0]
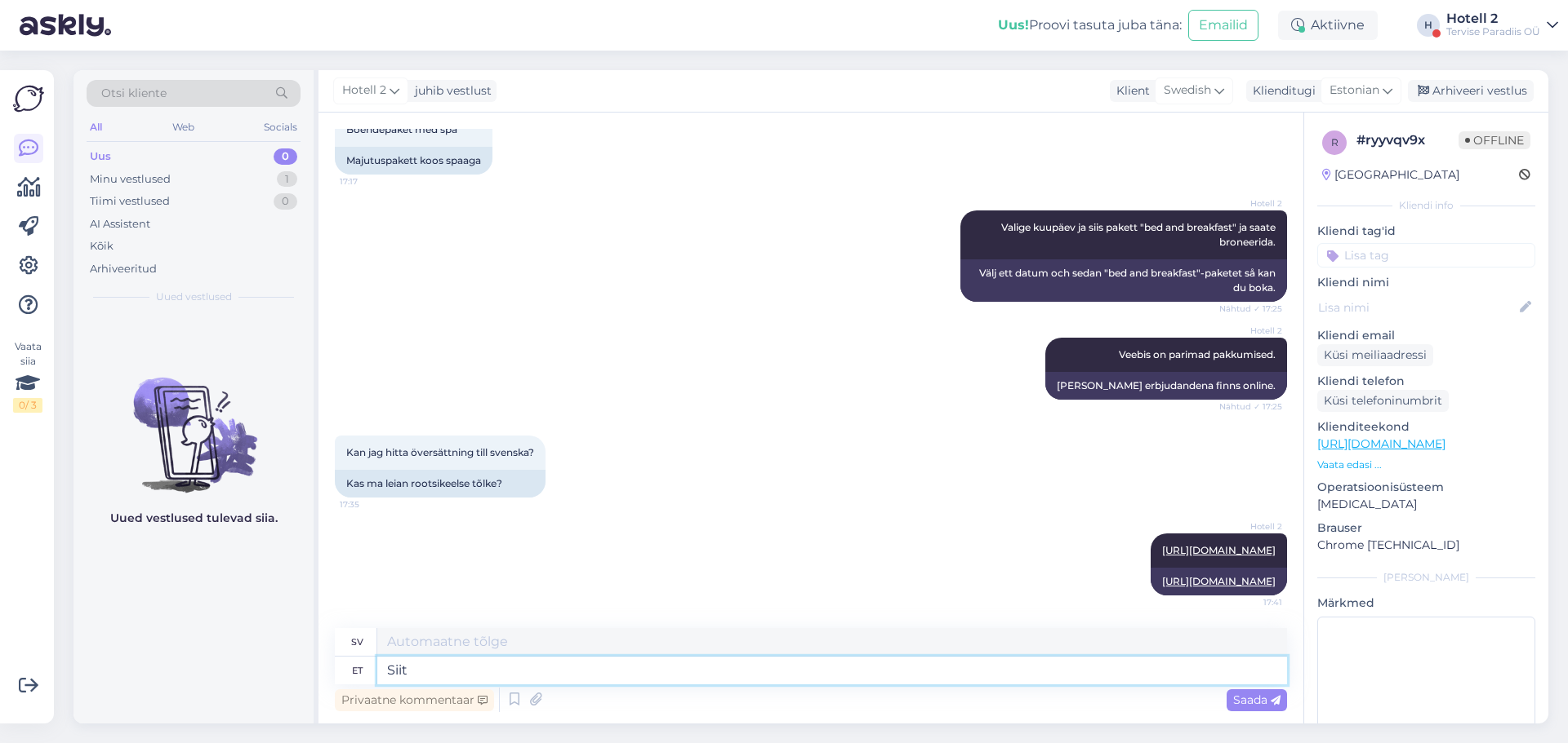
type textarea "Siit n"
type textarea "Härifrån"
type textarea "Siit näete r"
type textarea "Här kan du se"
type textarea "Siit näete rootsi"
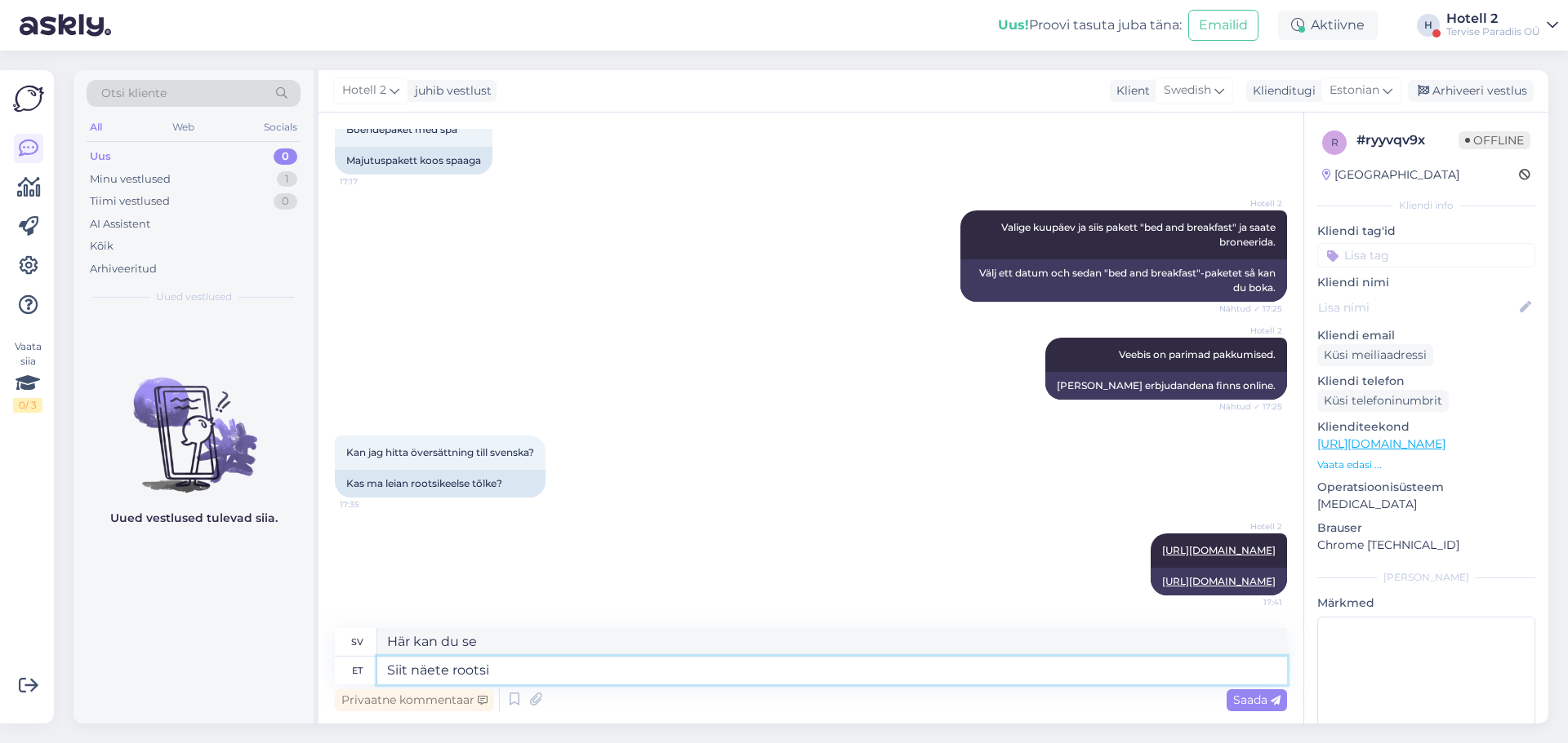
type textarea "Här kan du se svenska"
type textarea "Siit näete rootsi keeles ü"
type textarea "Här kan du se på svenska"
type textarea "Siit näete rootsi keeles pakette"
type textarea "Här kan du se paket på svenska."
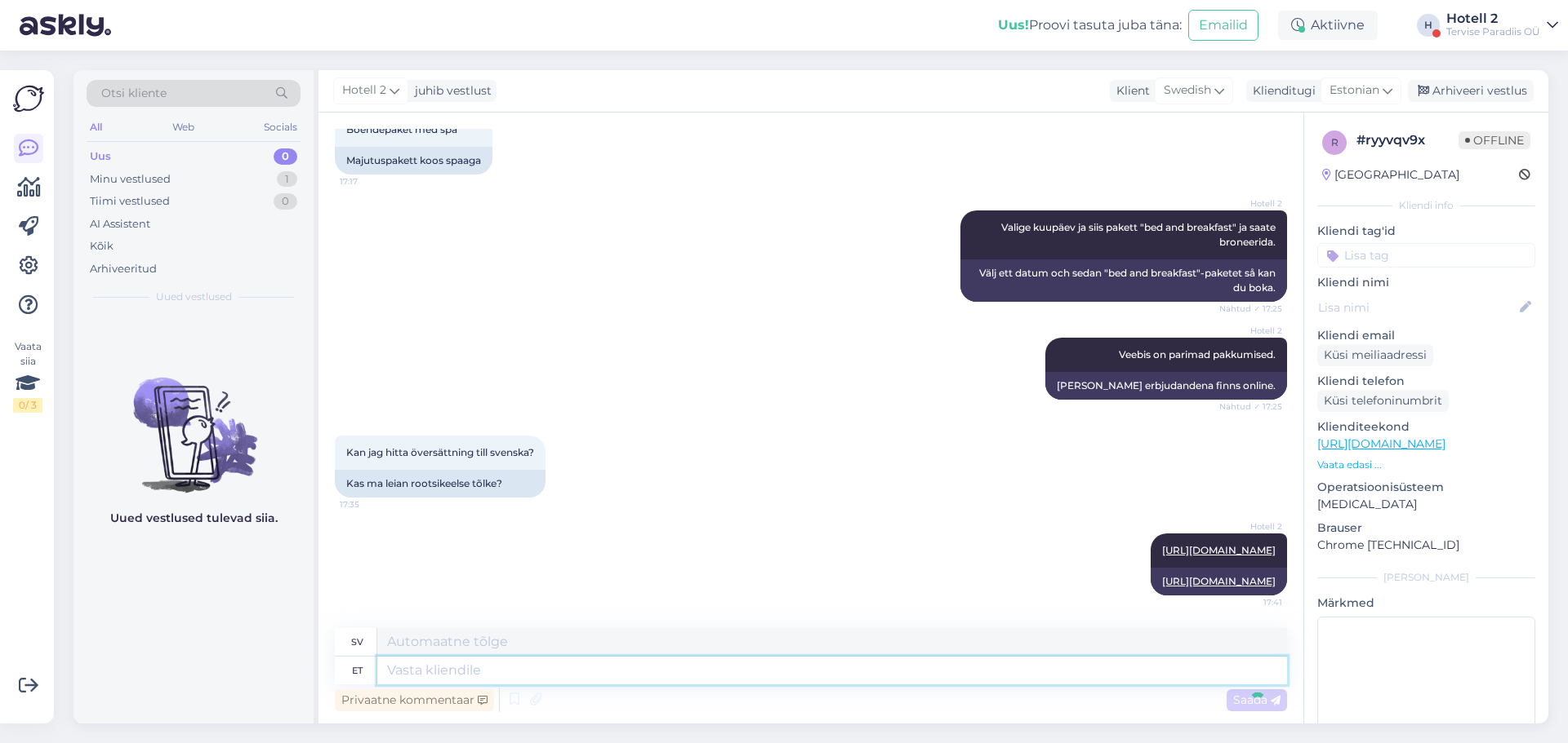
scroll to position [818, 0]
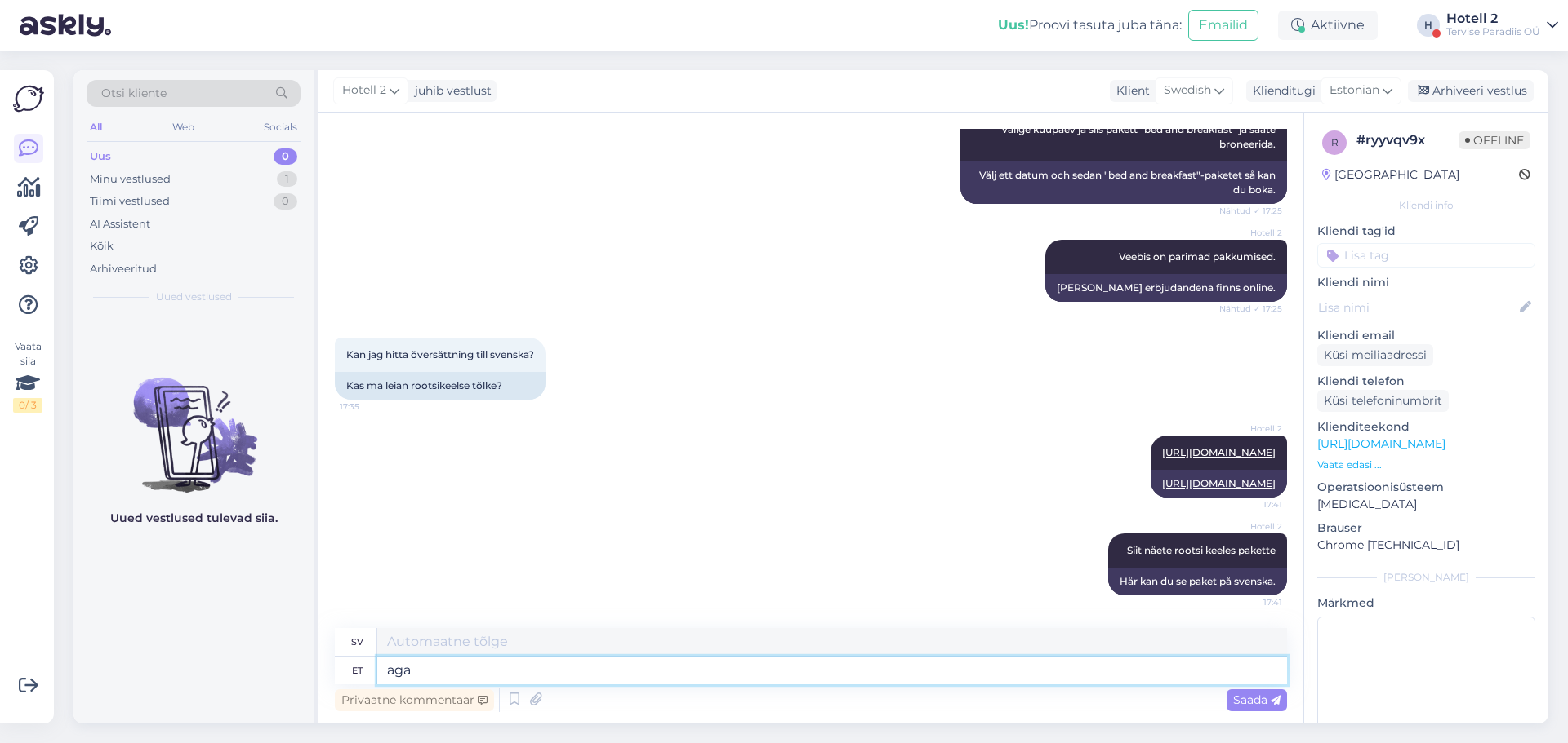
type textarea "aga"
type textarea "men"
type textarea "aga broneerida s"
type textarea "men att boka"
type textarea "aga broneerida saab a"
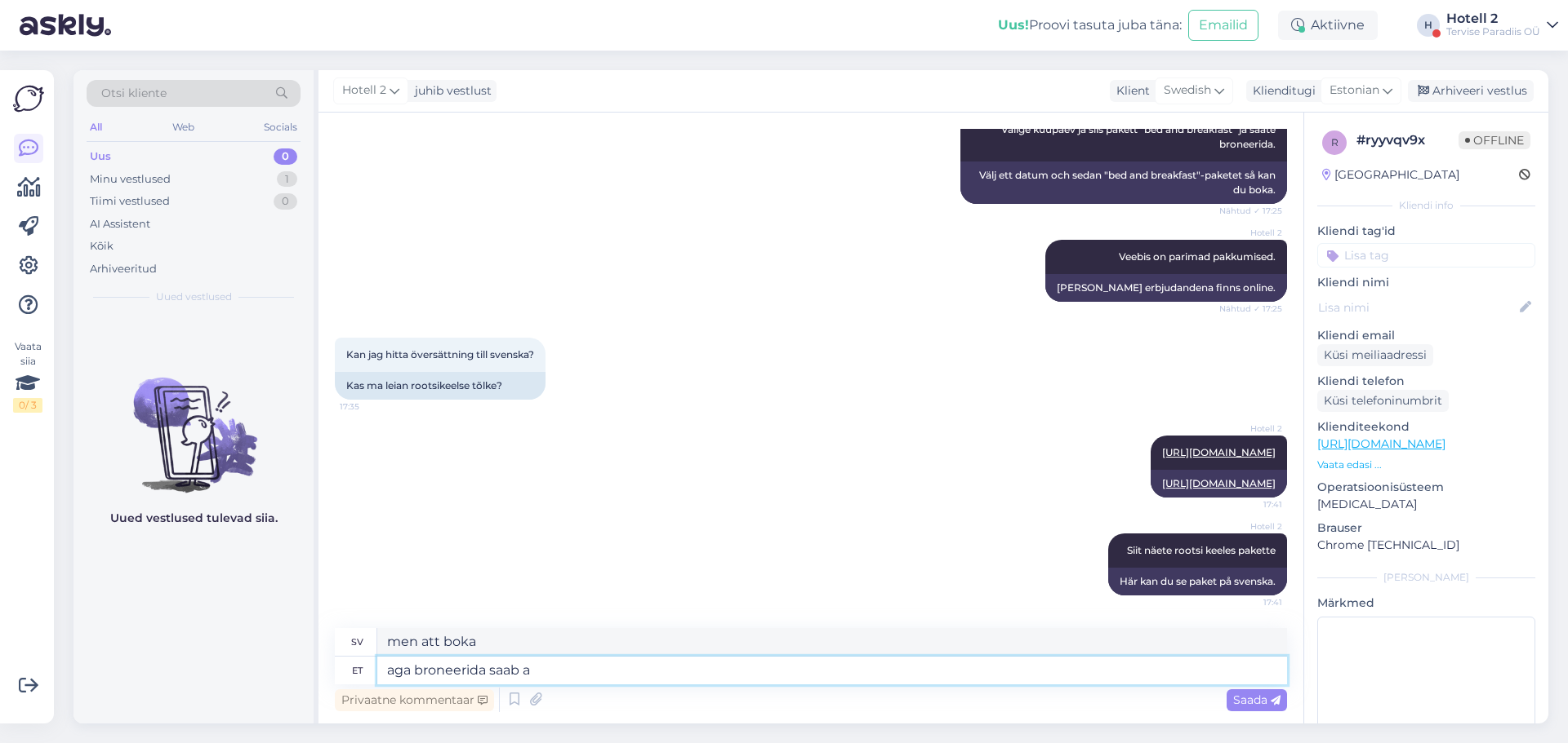
type textarea "men du kan boka"
type textarea "aga broneerida saab ainult i"
type textarea "men du kan bara boka"
type textarea "aga broneerida saab ainult ingilse"
type textarea "men du kan bara boka på engelska"
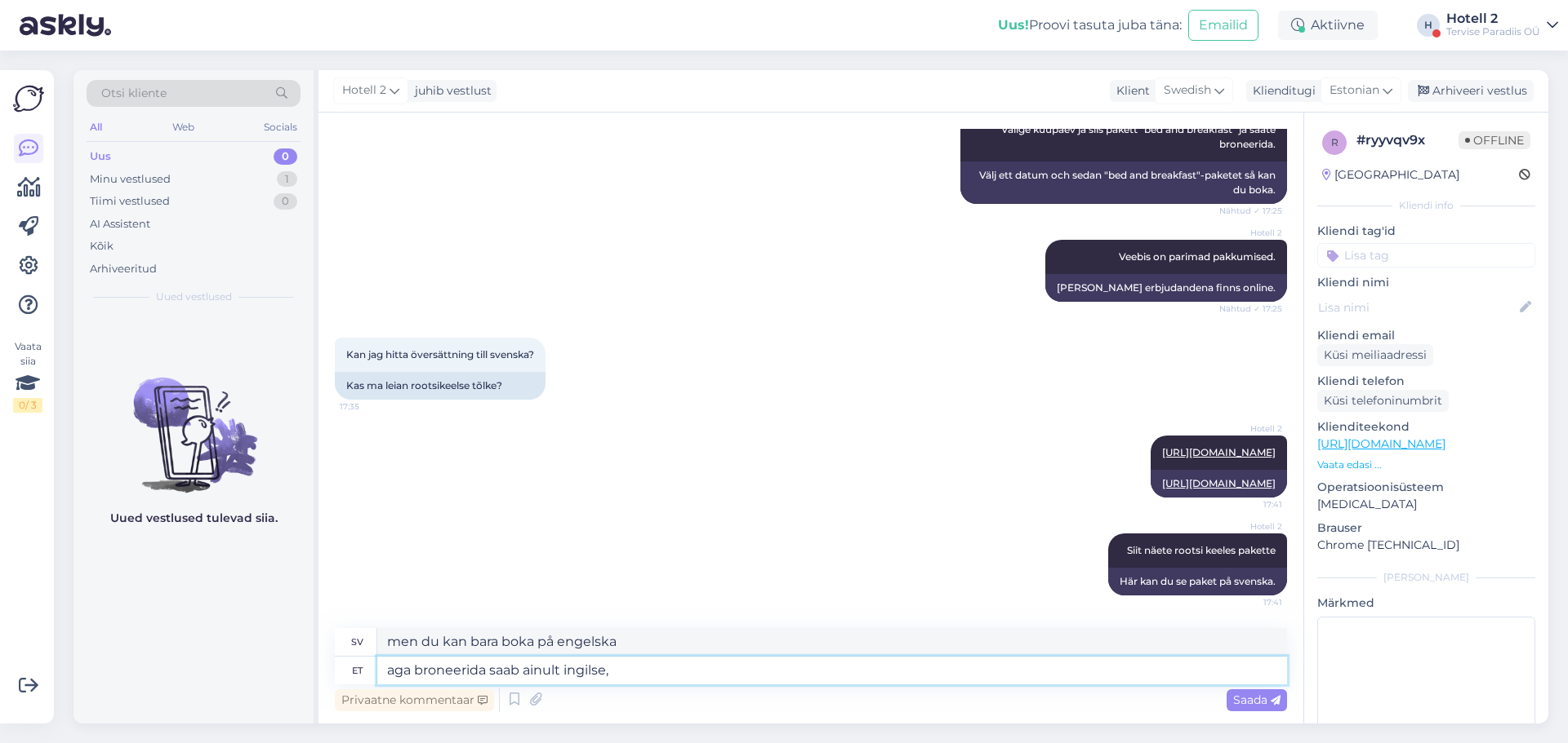
type textarea "aga broneerida saab ainult ingilse, v"
type textarea "men du kan bara boka på engelska,"
type textarea "aga broneerida saab ainult ingilse, [PERSON_NAME]"
type textarea "men du kan bara boka på engelska, ryska"
type textarea "aga broneerida saab ainult ingilse, [PERSON_NAME] e"
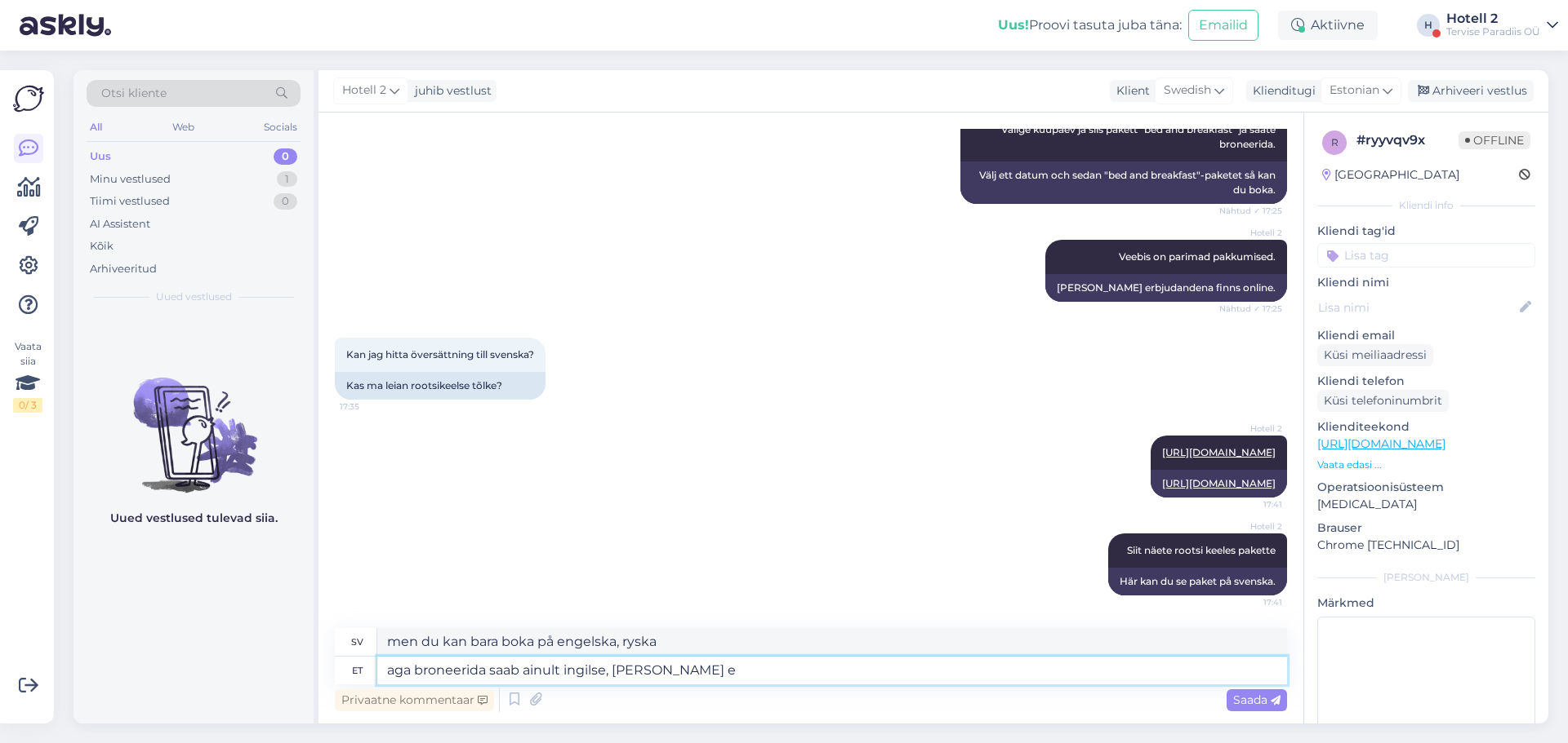
type textarea "men du kan bara boka på engelska, ryska och"
type textarea "aga broneerida saab ainult ingilse, [PERSON_NAME] eesti [PERSON_NAME]"
type textarea "men du kan bara boka på engelska, ryska och estniska"
type textarea "aga broneerida saab ainult ingilse, [PERSON_NAME] eesti keeles"
type textarea "men bokningar kan endast göras på engelska, ryska och estniska"
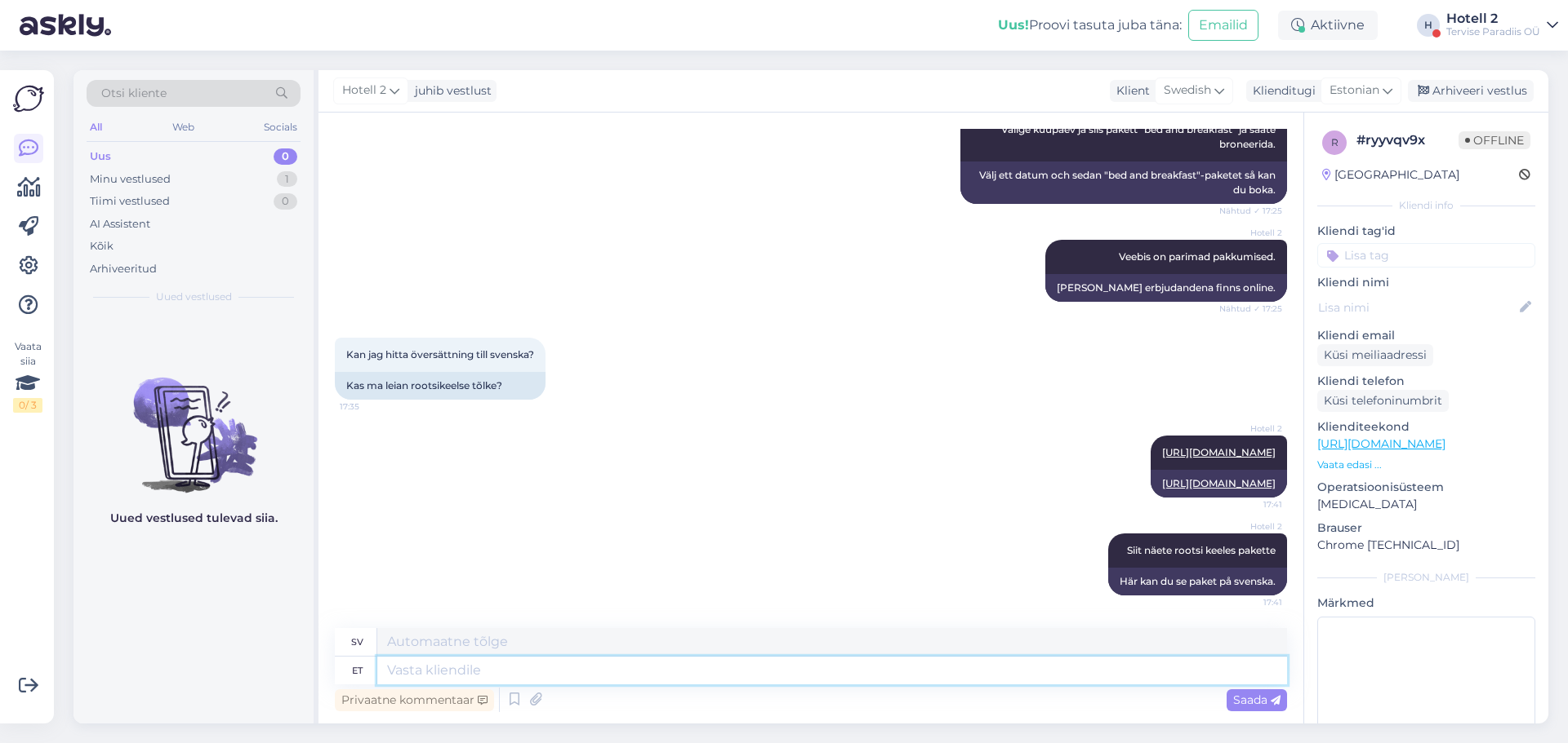
scroll to position [930, 0]
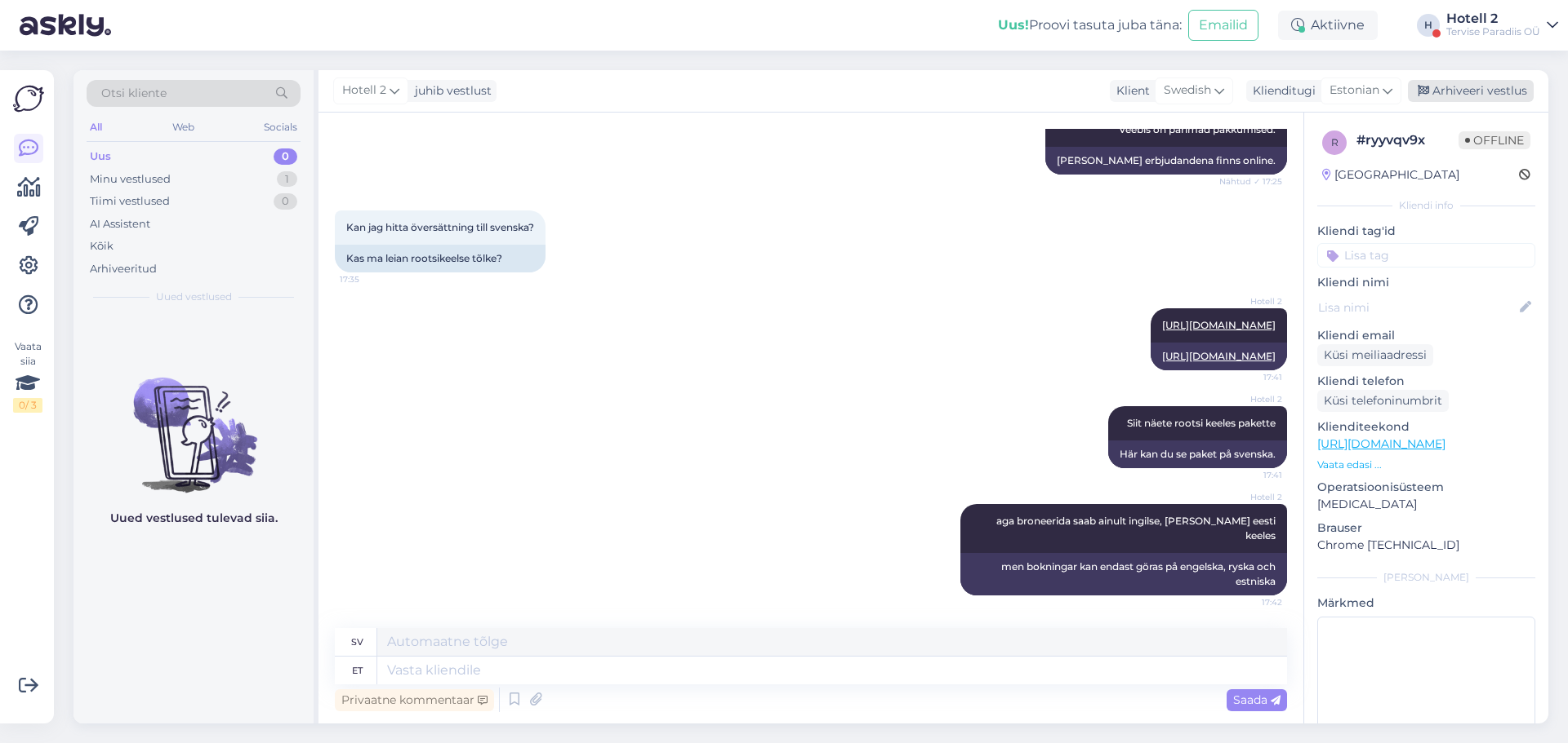
click at [1470, 98] on div "Arhiveeri vestlus" at bounding box center [1470, 91] width 126 height 22
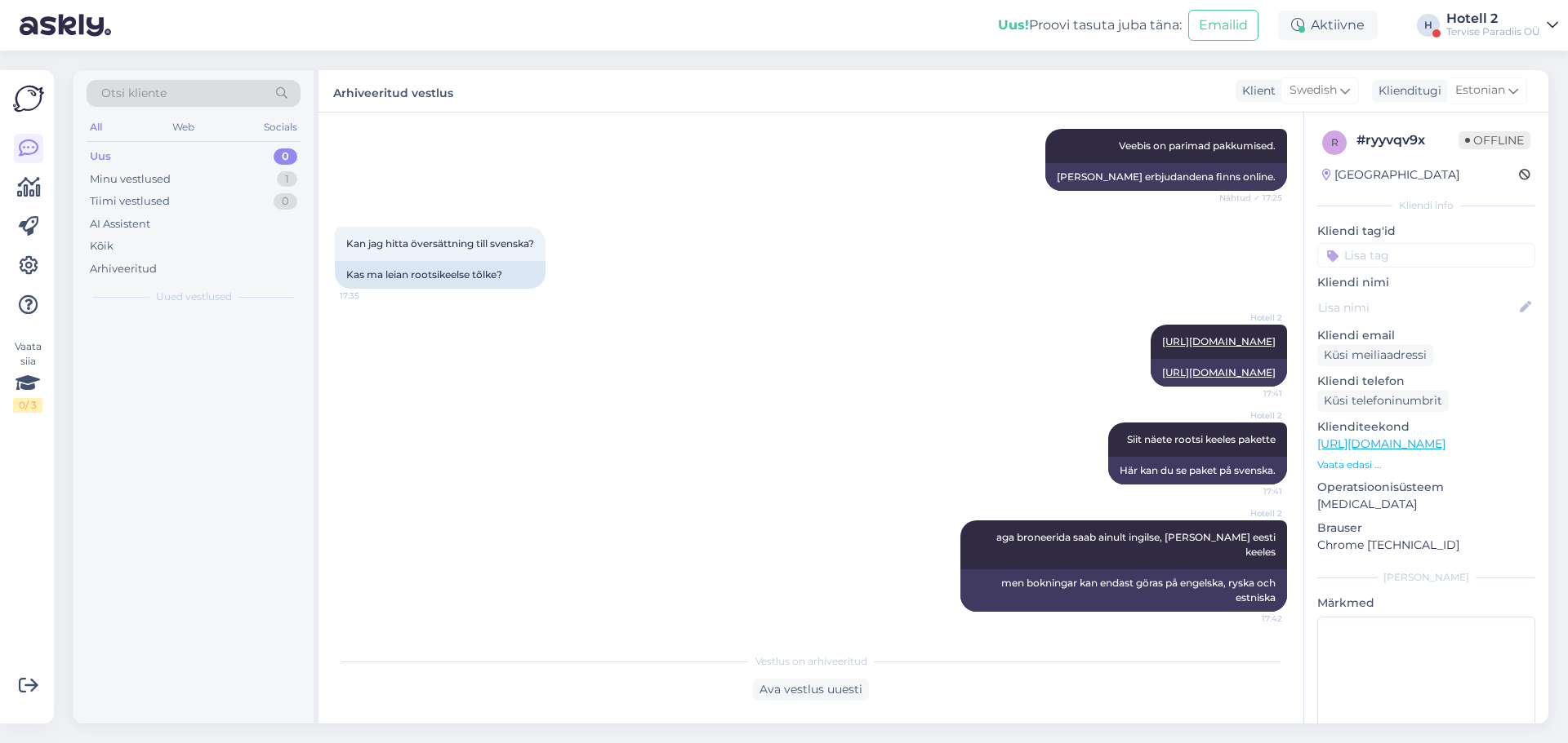
scroll to position [914, 0]
